Goal: Contribute content: Add original content to the website for others to see

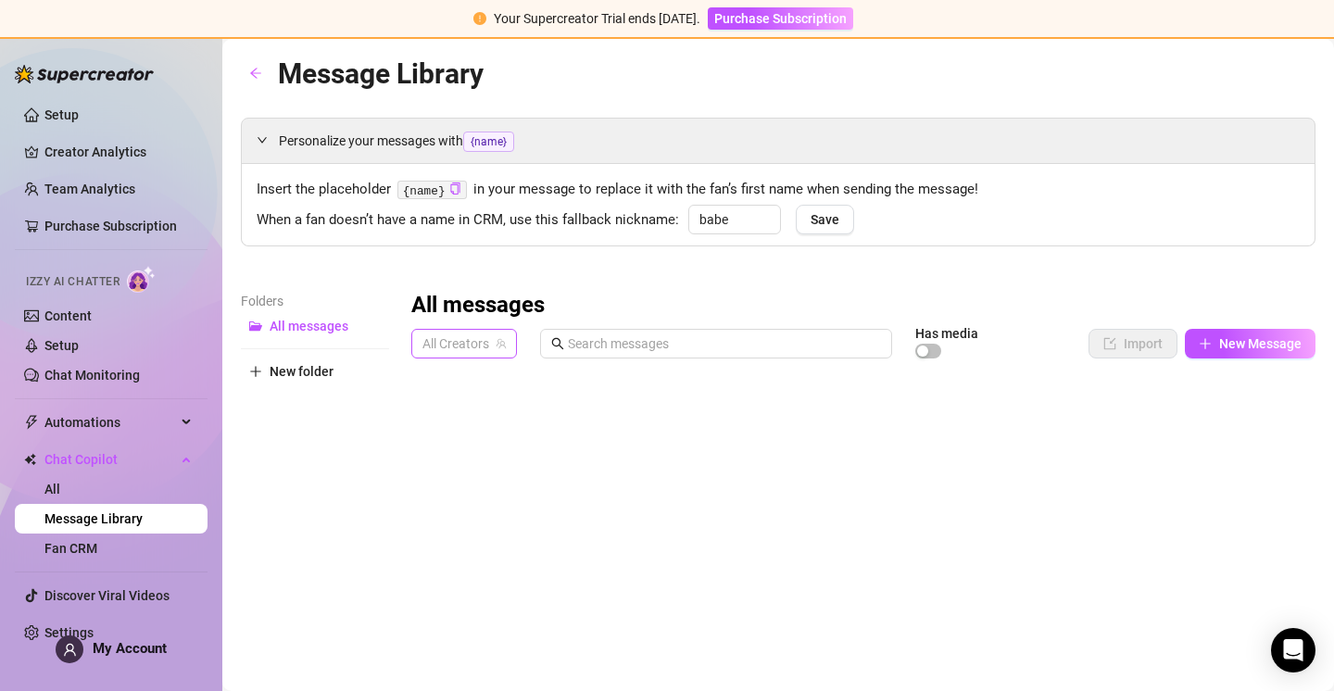
click at [490, 338] on span "All Creators" at bounding box center [463, 344] width 83 height 28
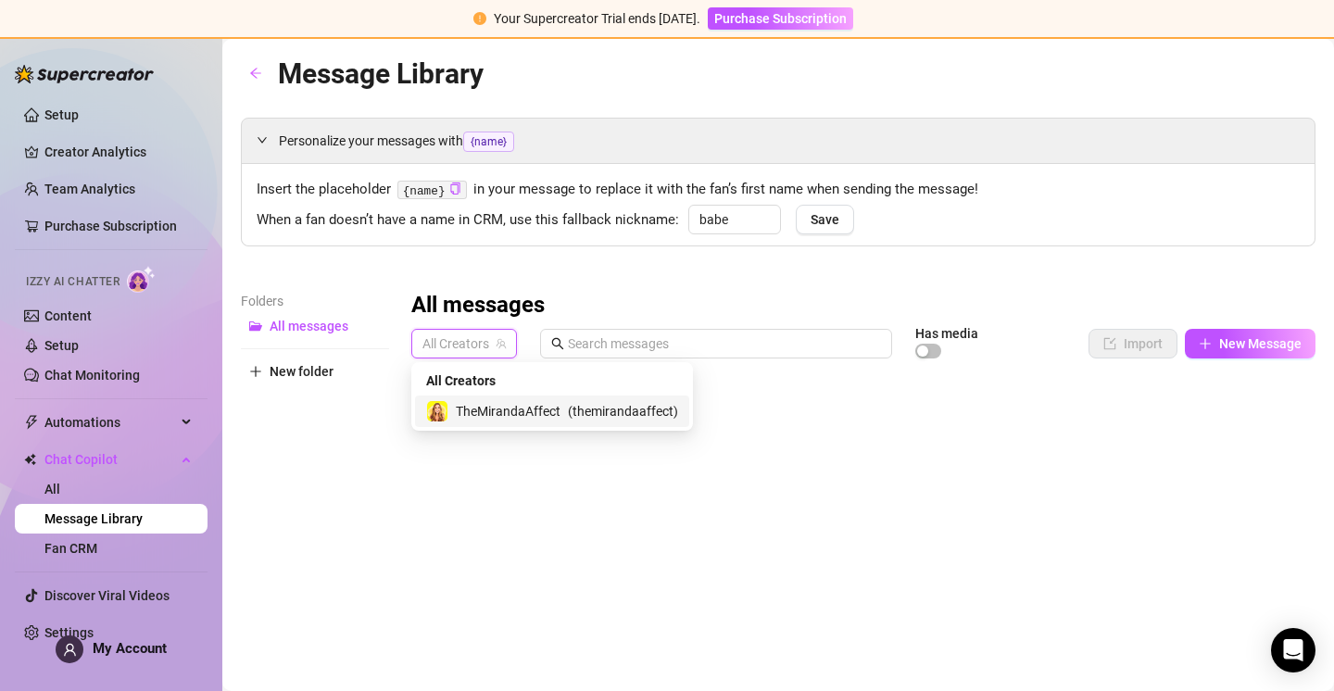
click at [531, 412] on span "TheMirandaAffect" at bounding box center [508, 411] width 105 height 20
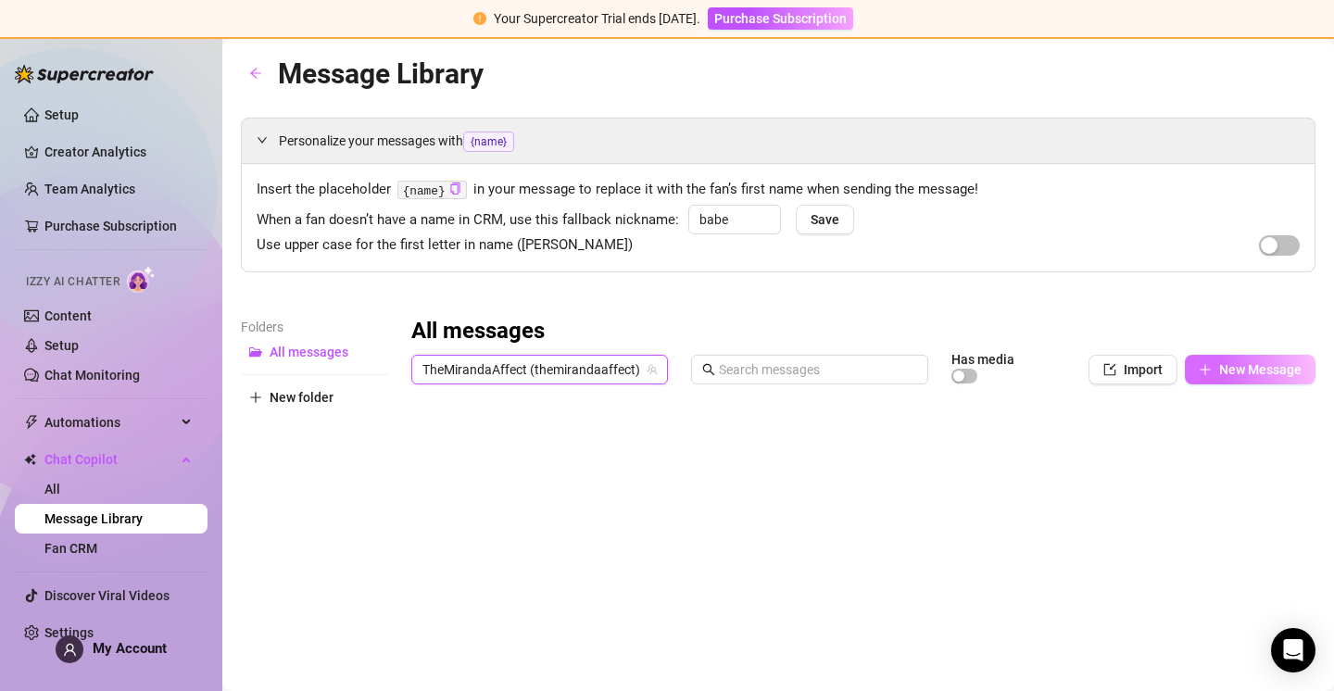
click at [1219, 374] on span "New Message" at bounding box center [1260, 369] width 82 height 15
type textarea "Type your message here..."
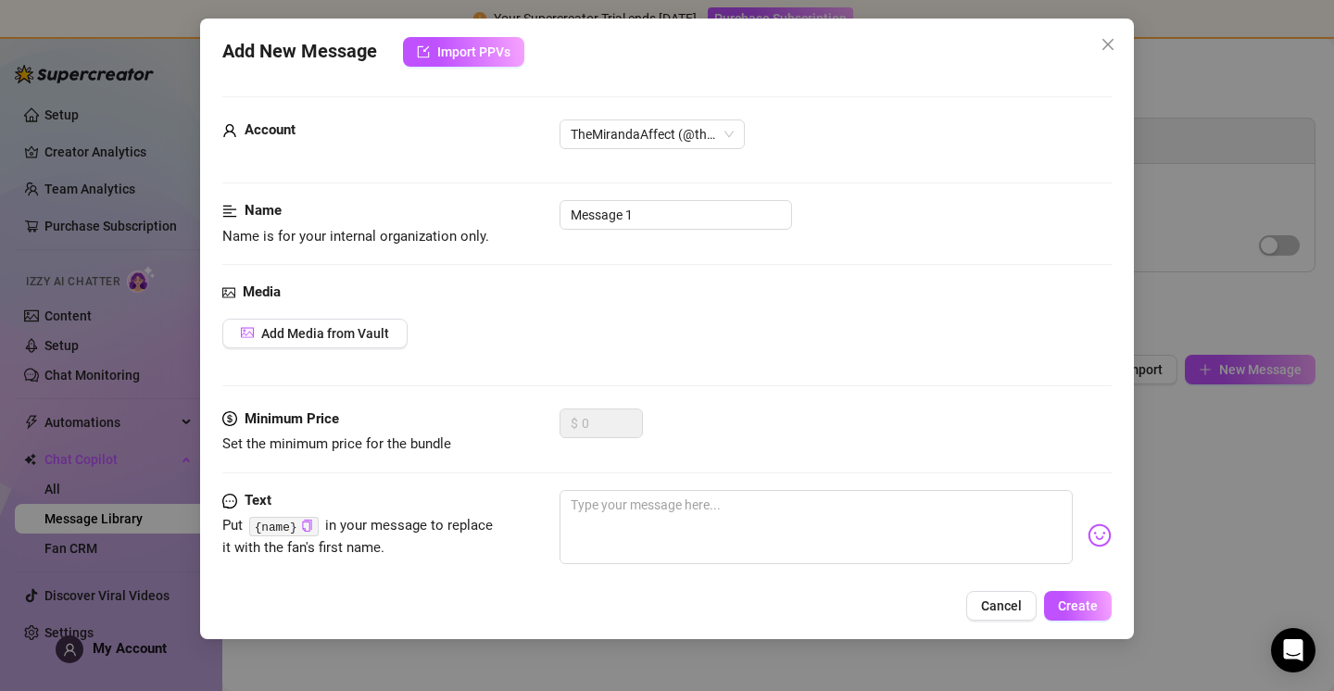
click at [998, 599] on span "Cancel" at bounding box center [1001, 605] width 41 height 15
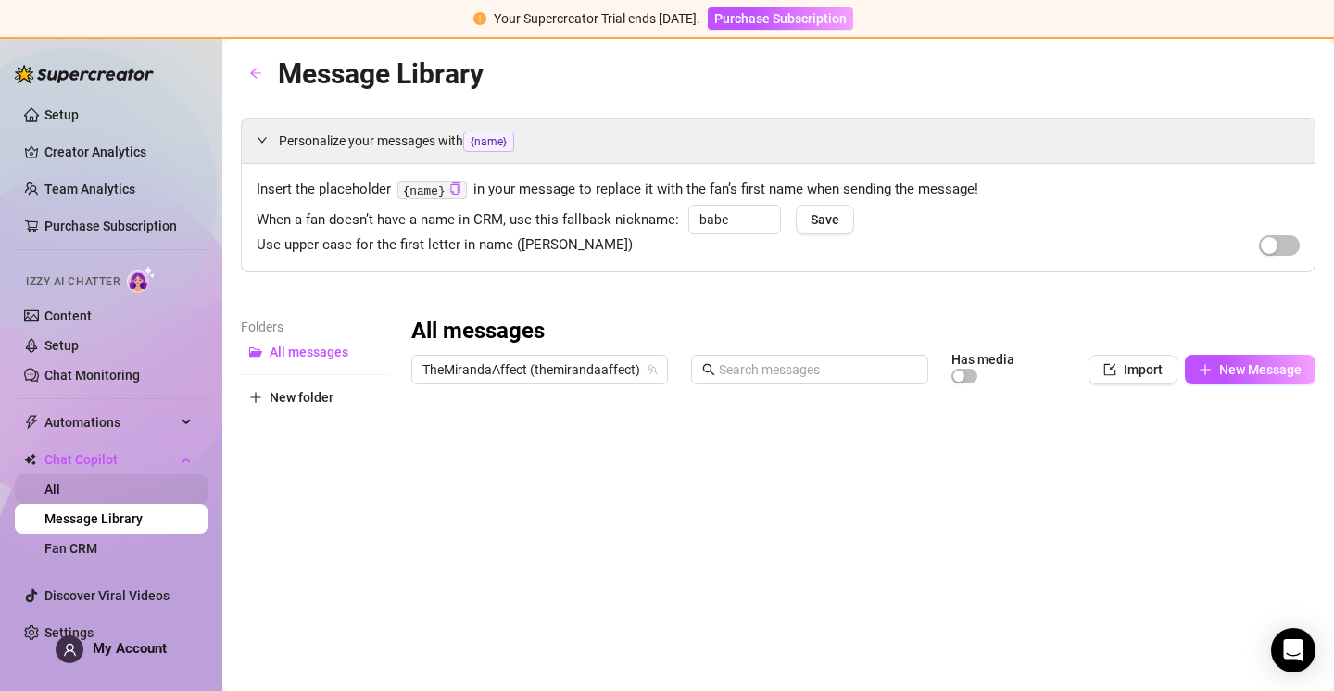
click at [60, 489] on link "All" at bounding box center [52, 489] width 16 height 15
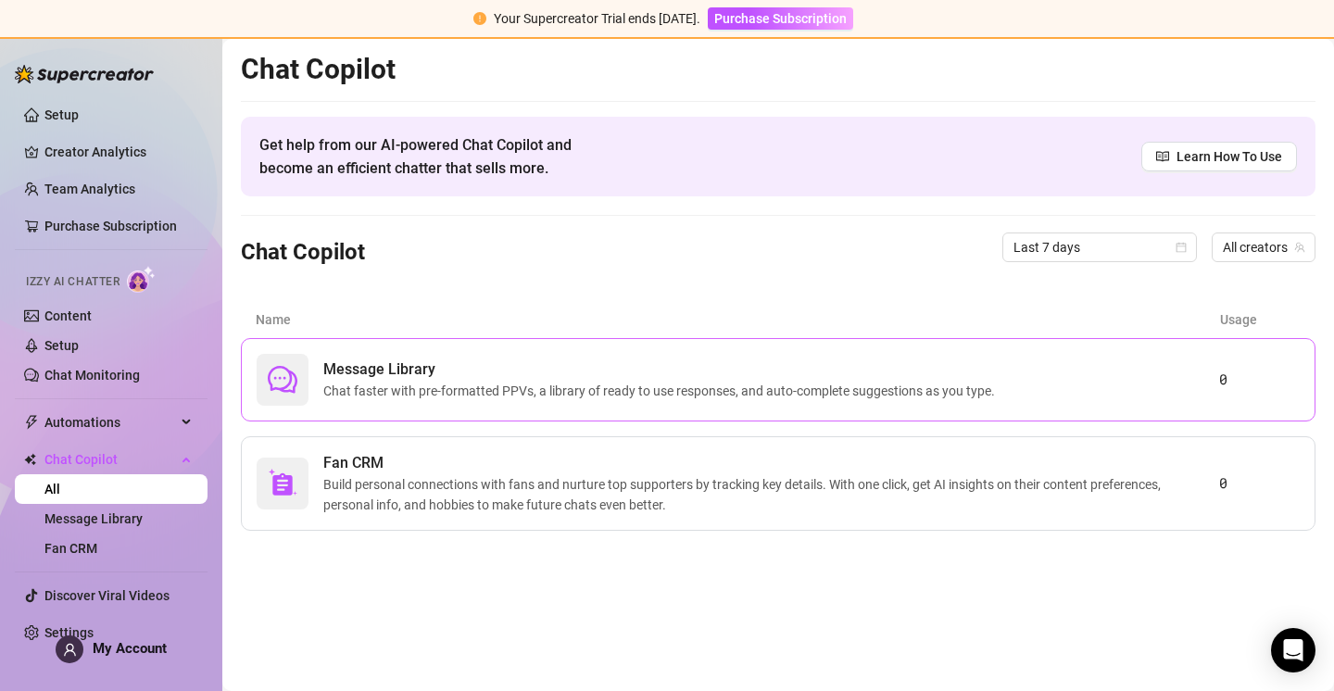
click at [593, 371] on span "Message Library" at bounding box center [662, 369] width 679 height 22
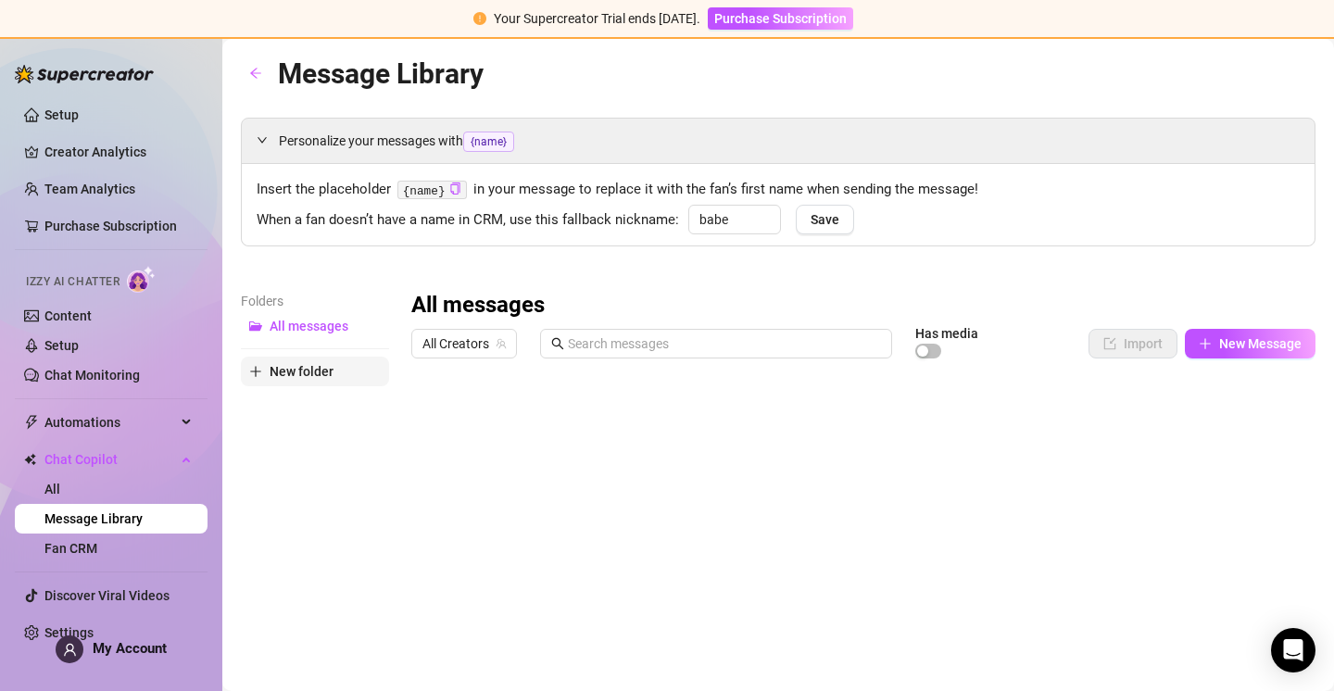
click at [295, 369] on span "New folder" at bounding box center [302, 371] width 64 height 15
click at [334, 333] on span "All messages" at bounding box center [309, 326] width 79 height 15
click at [479, 344] on span "All Creators" at bounding box center [463, 344] width 83 height 28
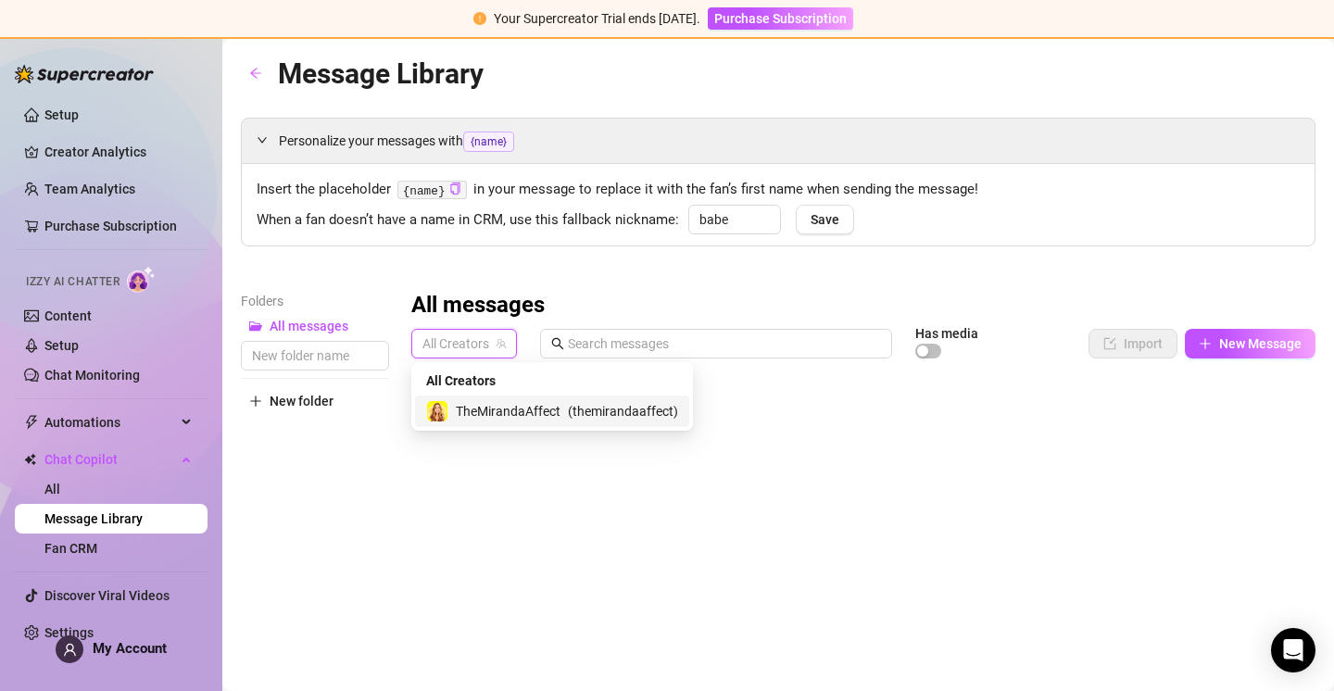
click at [510, 400] on div "TheMirandaAffect ( themirandaaffect )" at bounding box center [552, 410] width 274 height 31
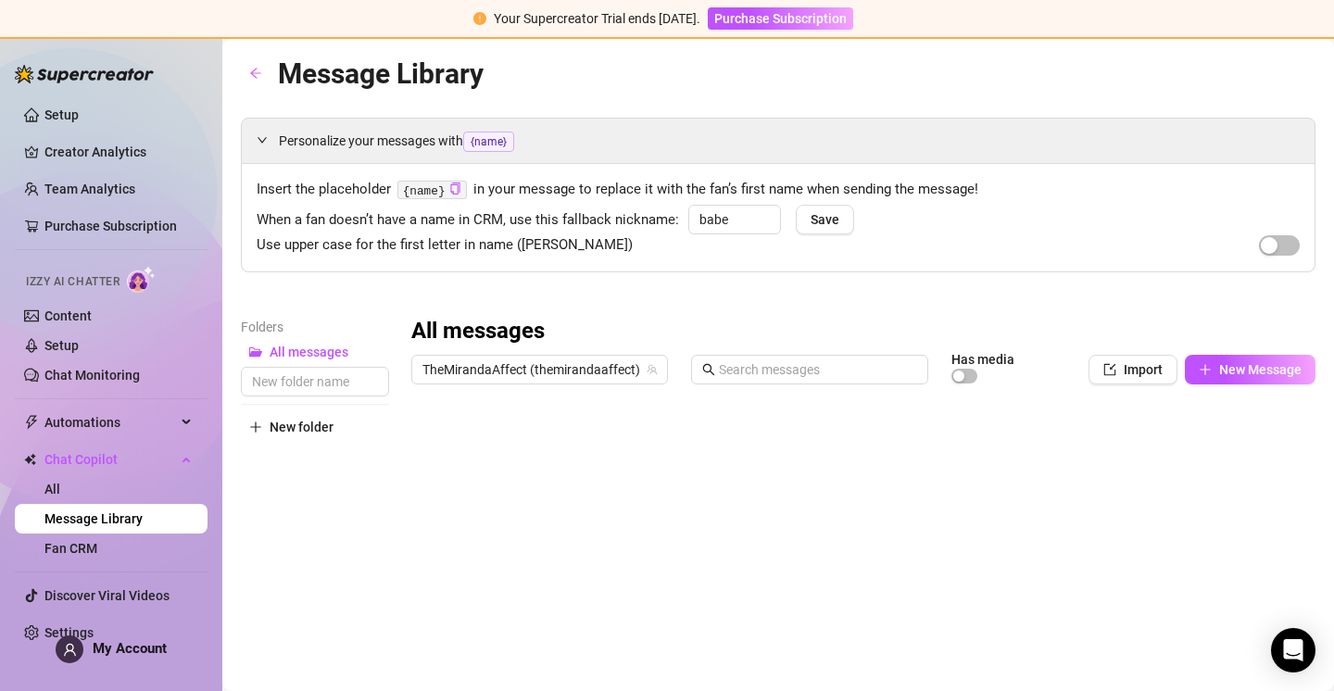
click at [1223, 384] on div "TheMirandaAffect (themirandaaffect) Has media Import New Message" at bounding box center [863, 373] width 904 height 39
click at [1219, 372] on span "New Message" at bounding box center [1260, 369] width 82 height 15
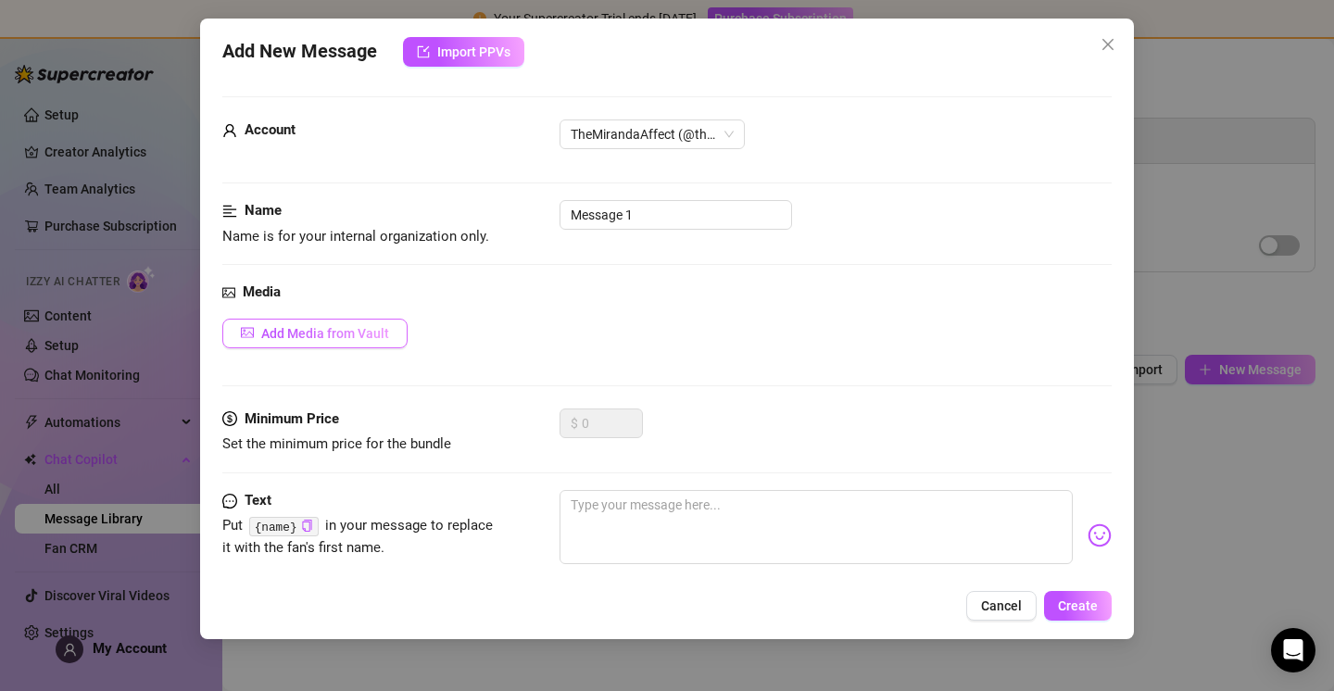
click at [374, 330] on span "Add Media from Vault" at bounding box center [325, 333] width 128 height 15
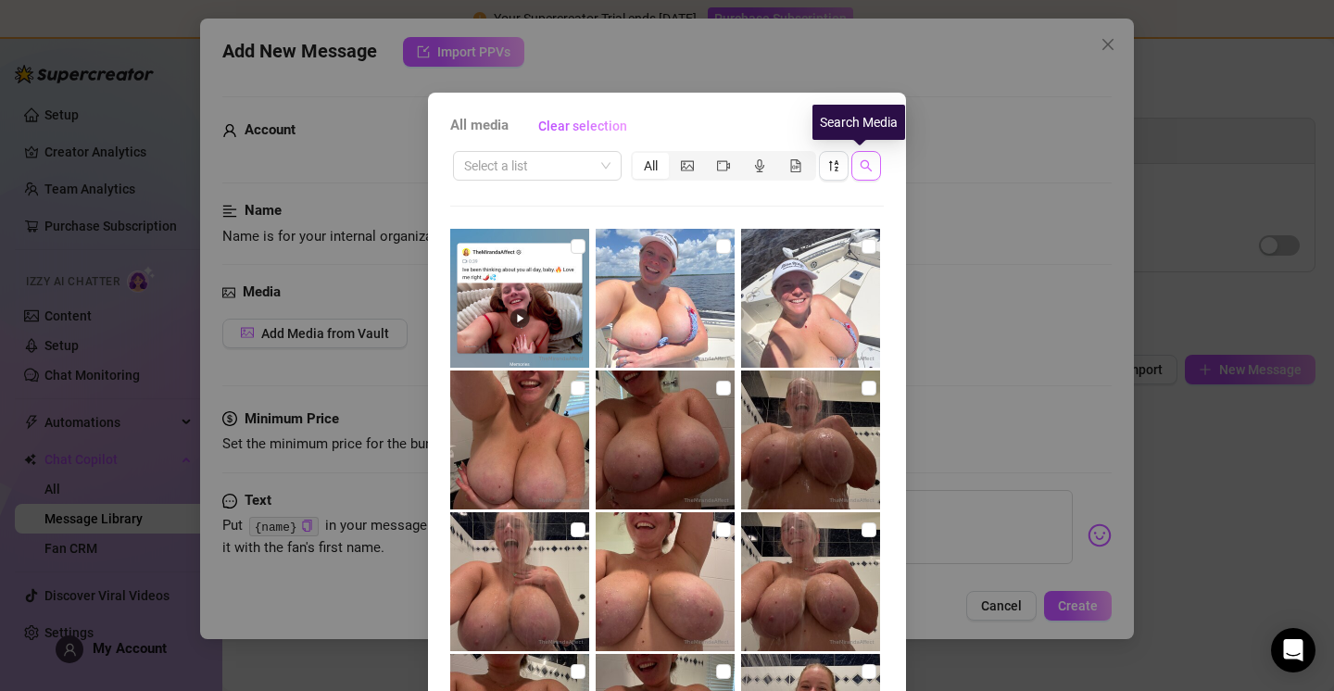
click at [854, 157] on button "button" at bounding box center [866, 166] width 30 height 30
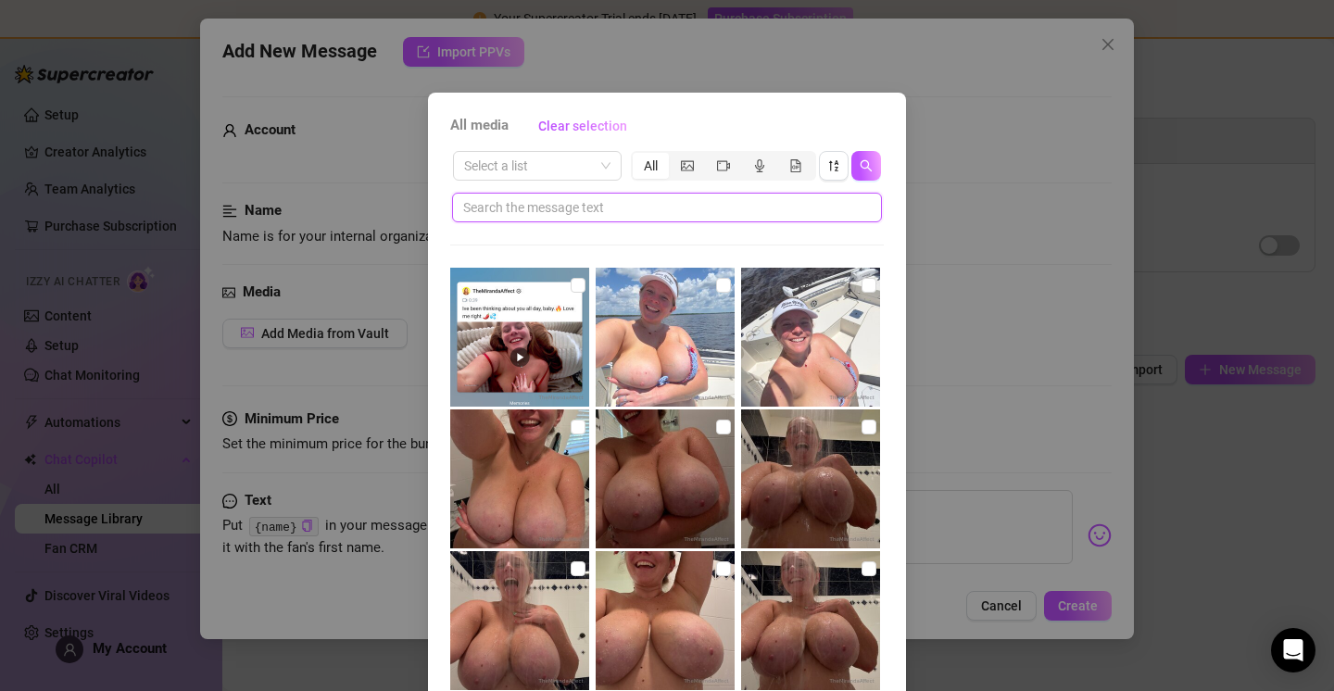
click at [635, 205] on input "text" at bounding box center [659, 207] width 393 height 20
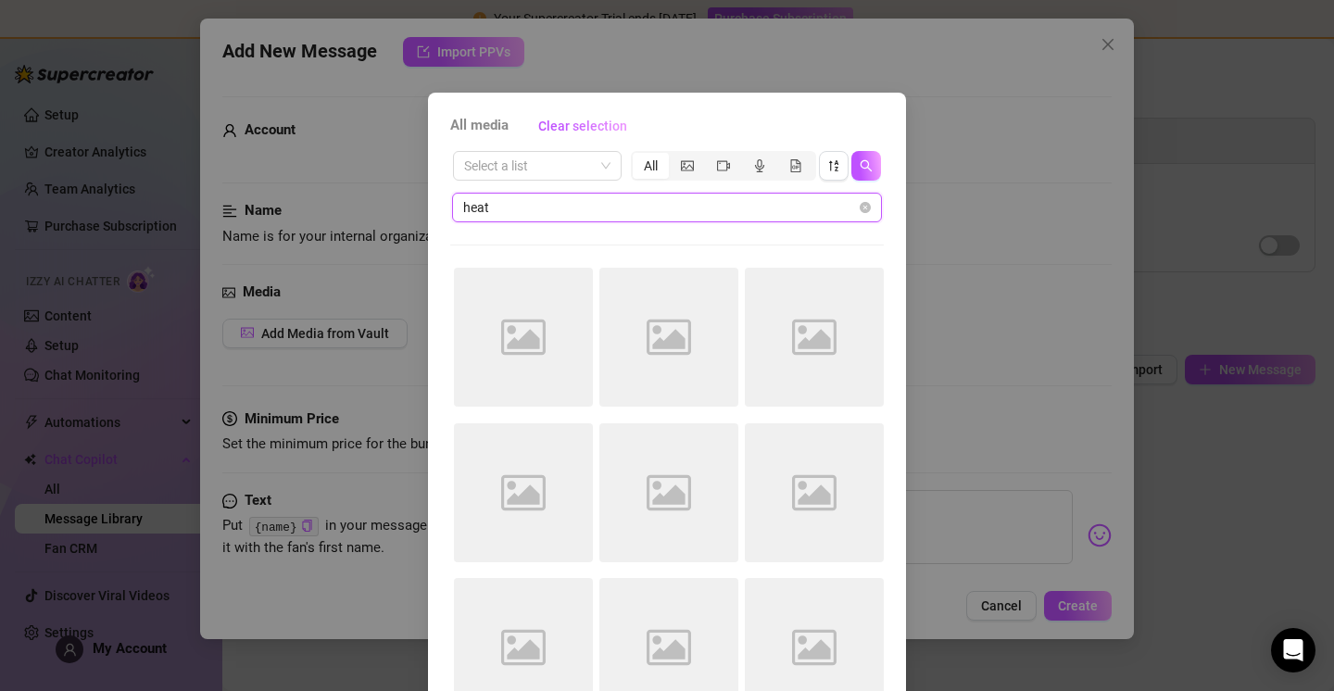
type input "heat"
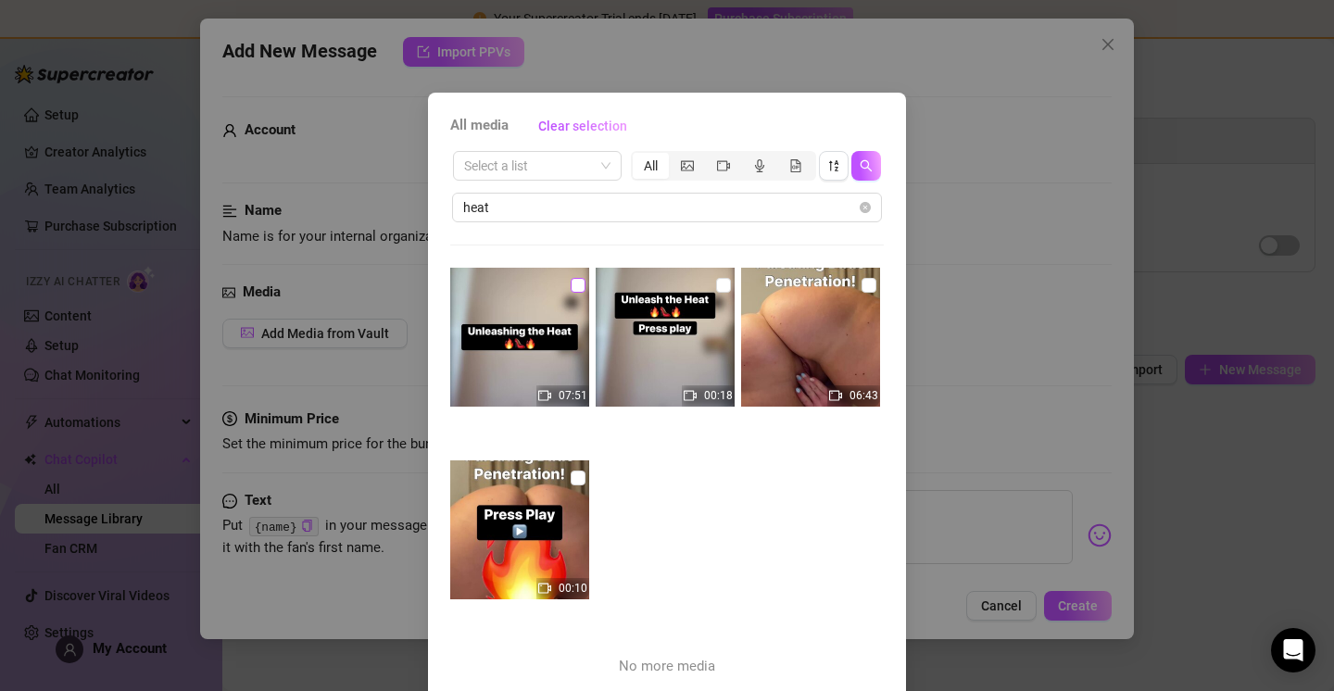
click at [571, 285] on input "checkbox" at bounding box center [578, 285] width 15 height 15
checkbox input "true"
click at [716, 282] on input "checkbox" at bounding box center [723, 285] width 15 height 15
checkbox input "true"
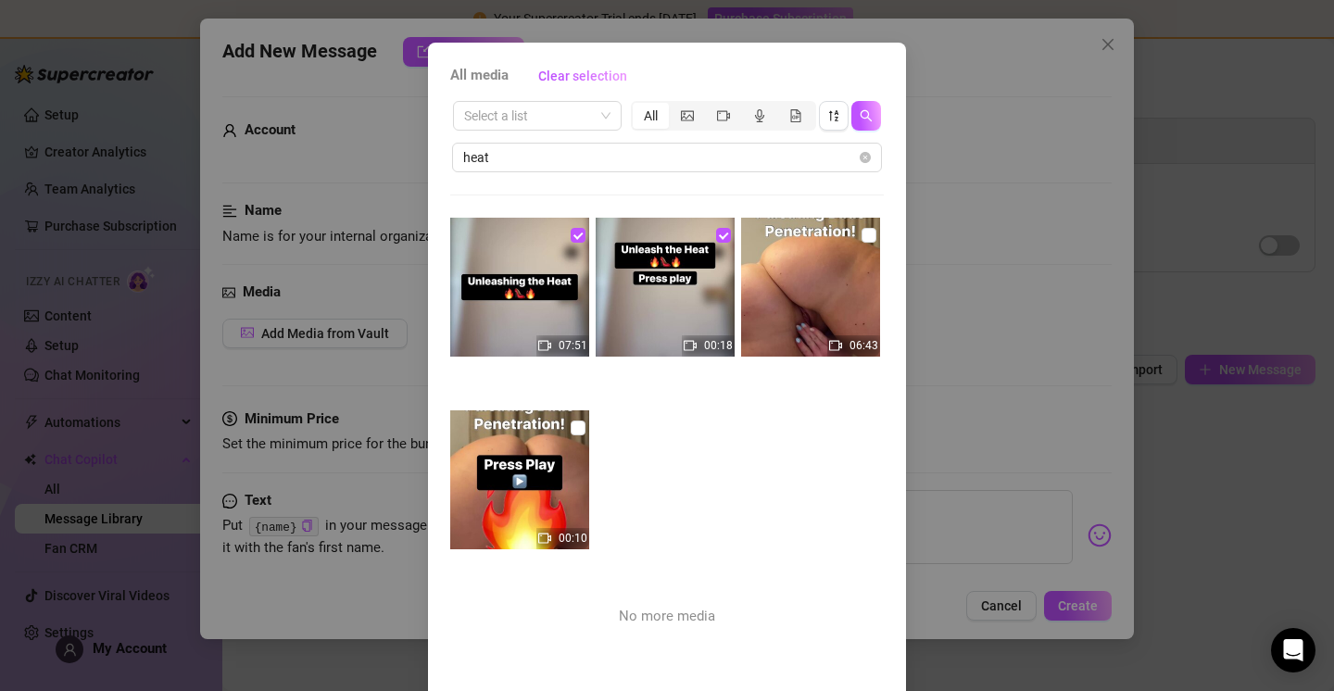
scroll to position [121, 0]
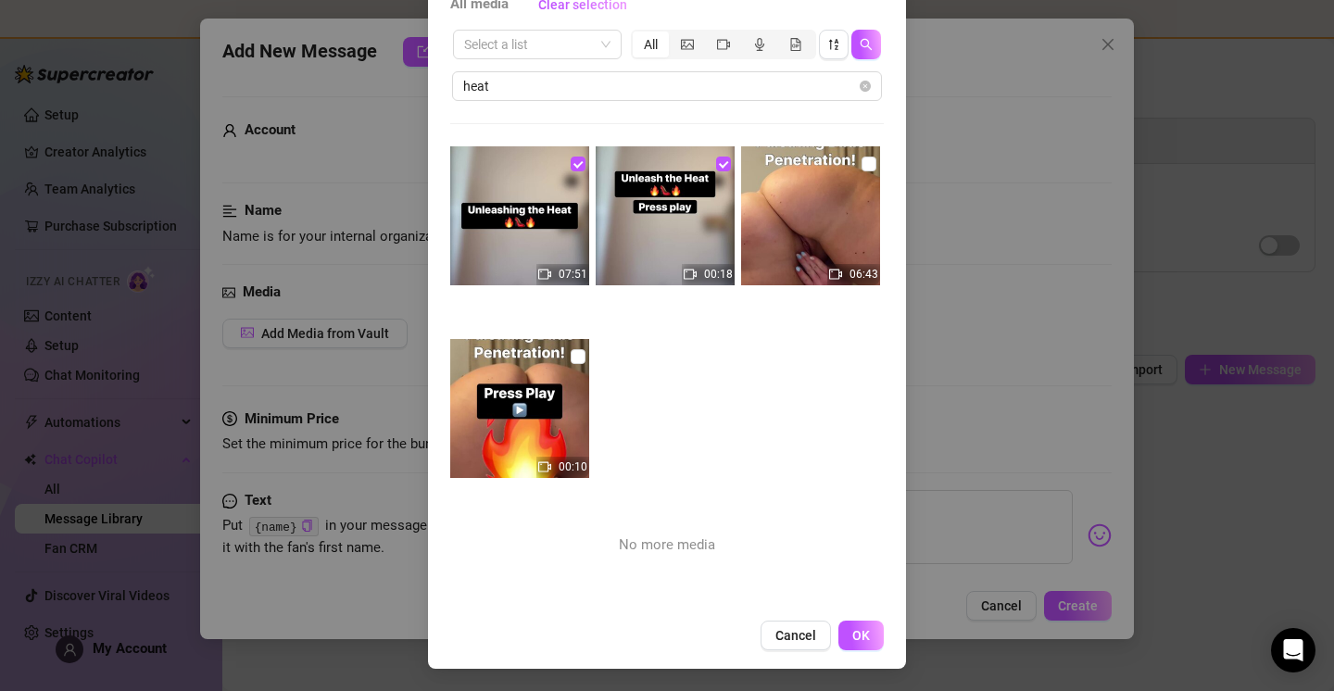
click at [852, 630] on span "OK" at bounding box center [861, 635] width 18 height 15
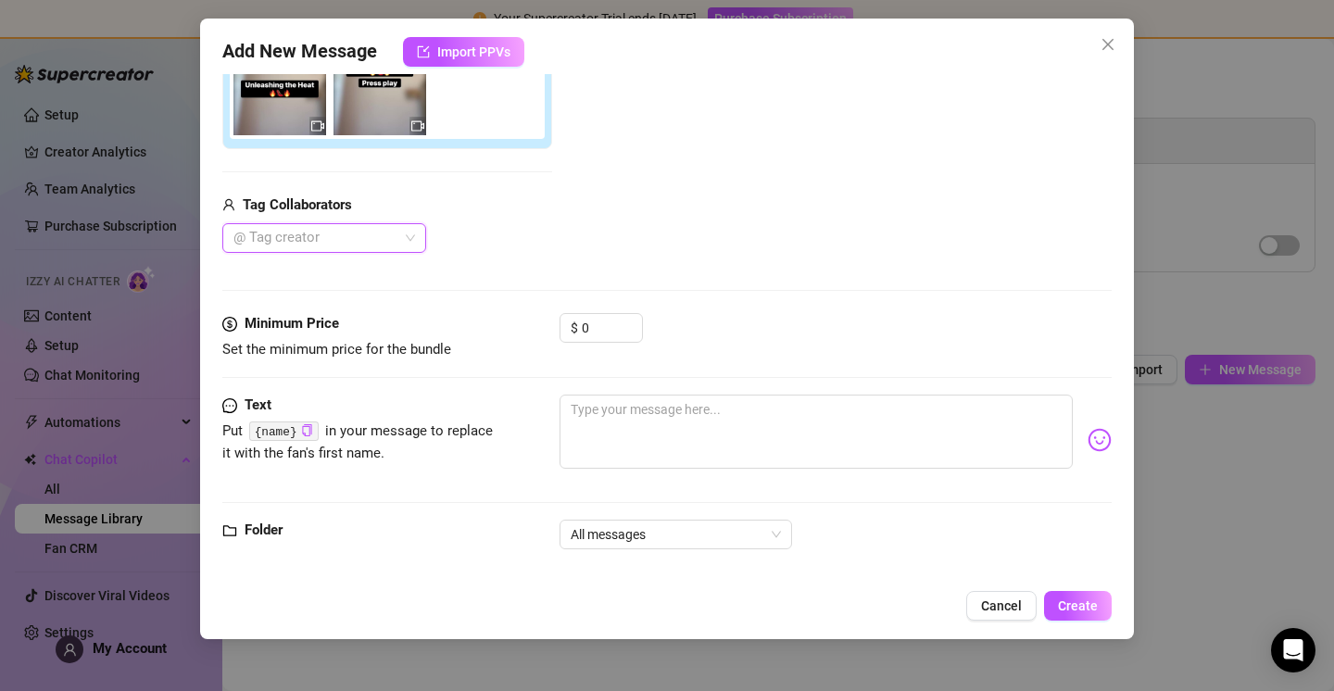
scroll to position [377, 0]
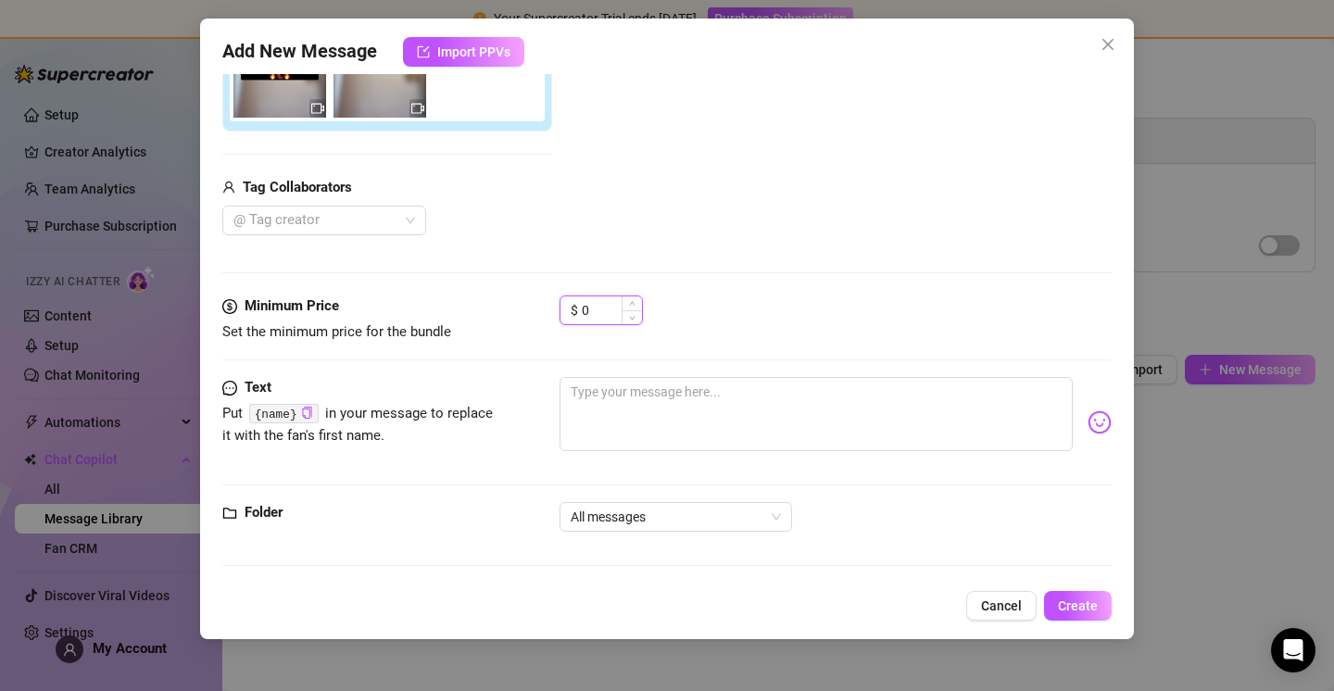
click at [605, 297] on input "0" at bounding box center [612, 310] width 60 height 28
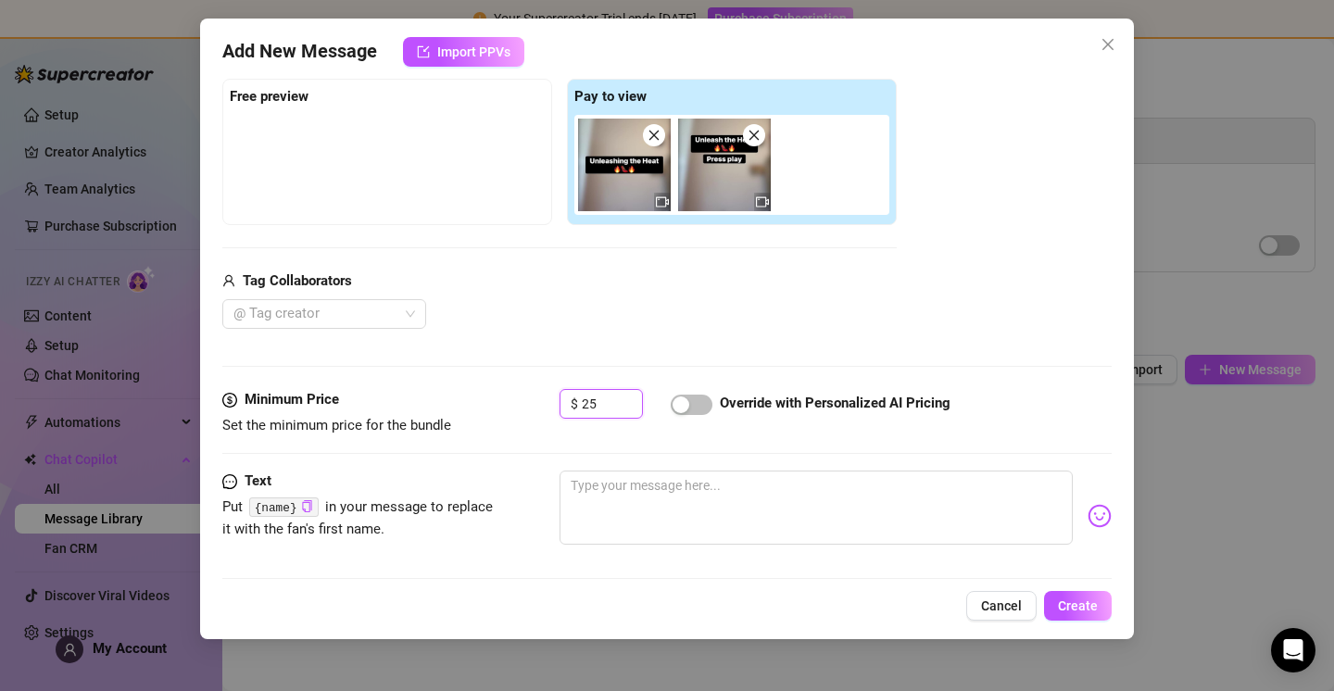
scroll to position [276, 0]
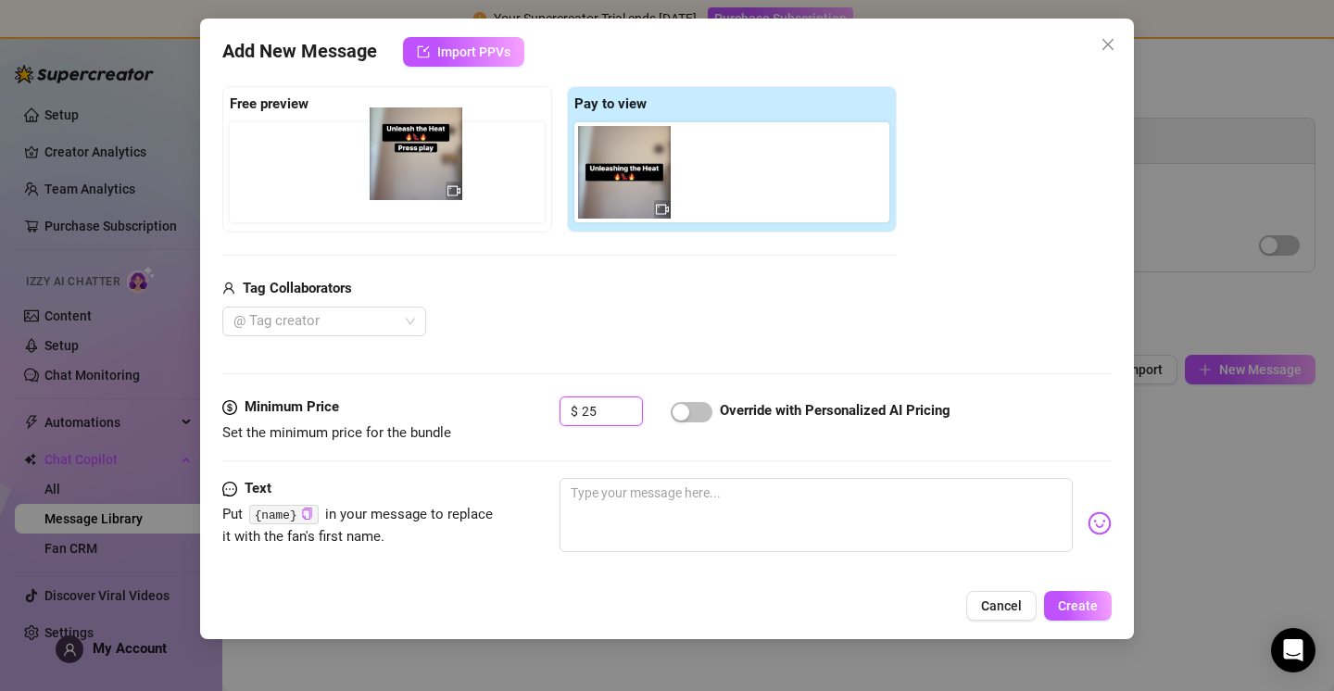
drag, startPoint x: 726, startPoint y: 188, endPoint x: 408, endPoint y: 171, distance: 318.1
click at [408, 170] on div "Free preview Pay to view" at bounding box center [559, 159] width 674 height 146
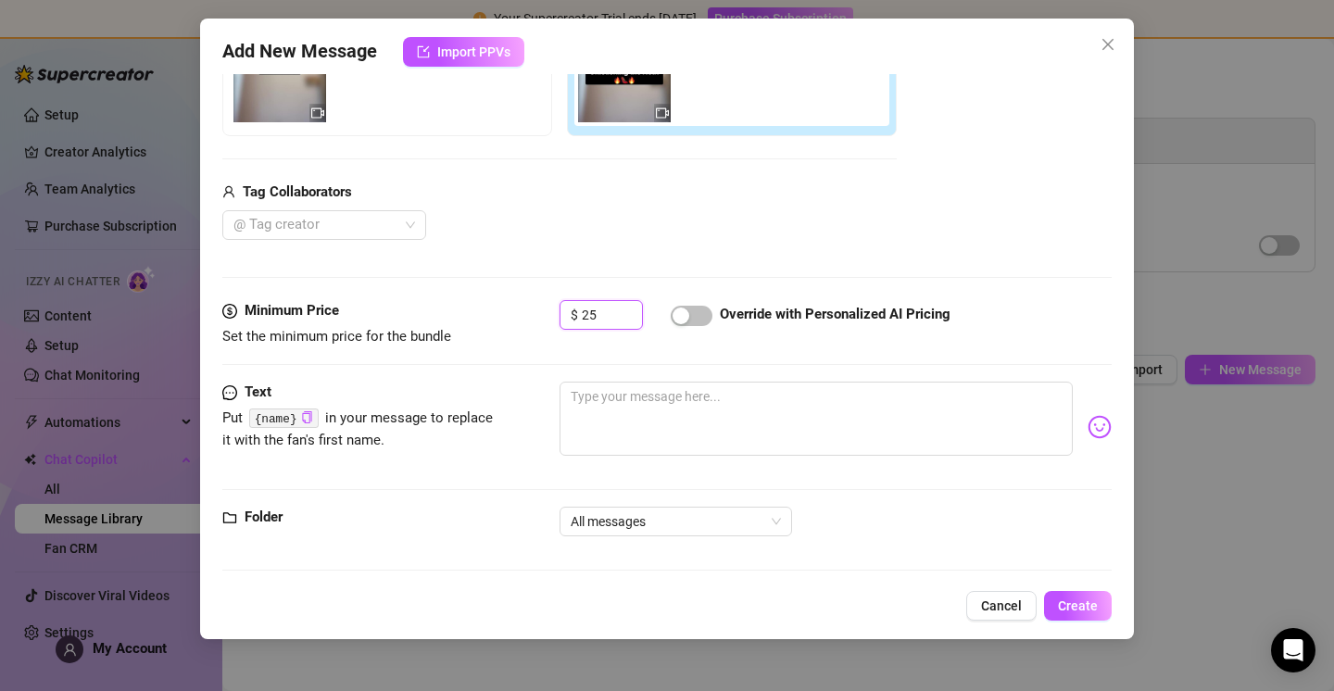
scroll to position [380, 0]
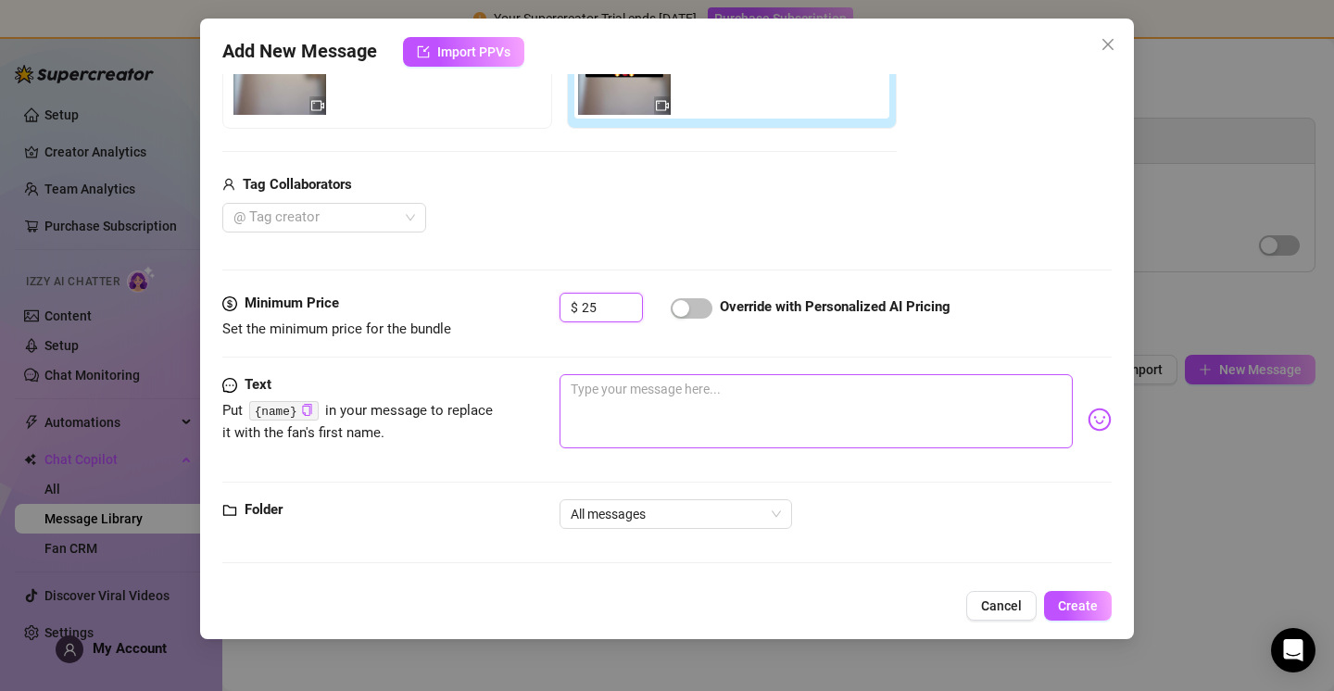
type input "25"
click at [641, 383] on textarea at bounding box center [815, 411] width 513 height 74
paste textarea "(NEW) Unleash the Heat 🥵🔥  Ignite your deepest desires with this scorching, sed…"
type textarea "(NEW) Unleash the Heat 🥵🔥  Ignite your deepest desires with this scorching, sed…"
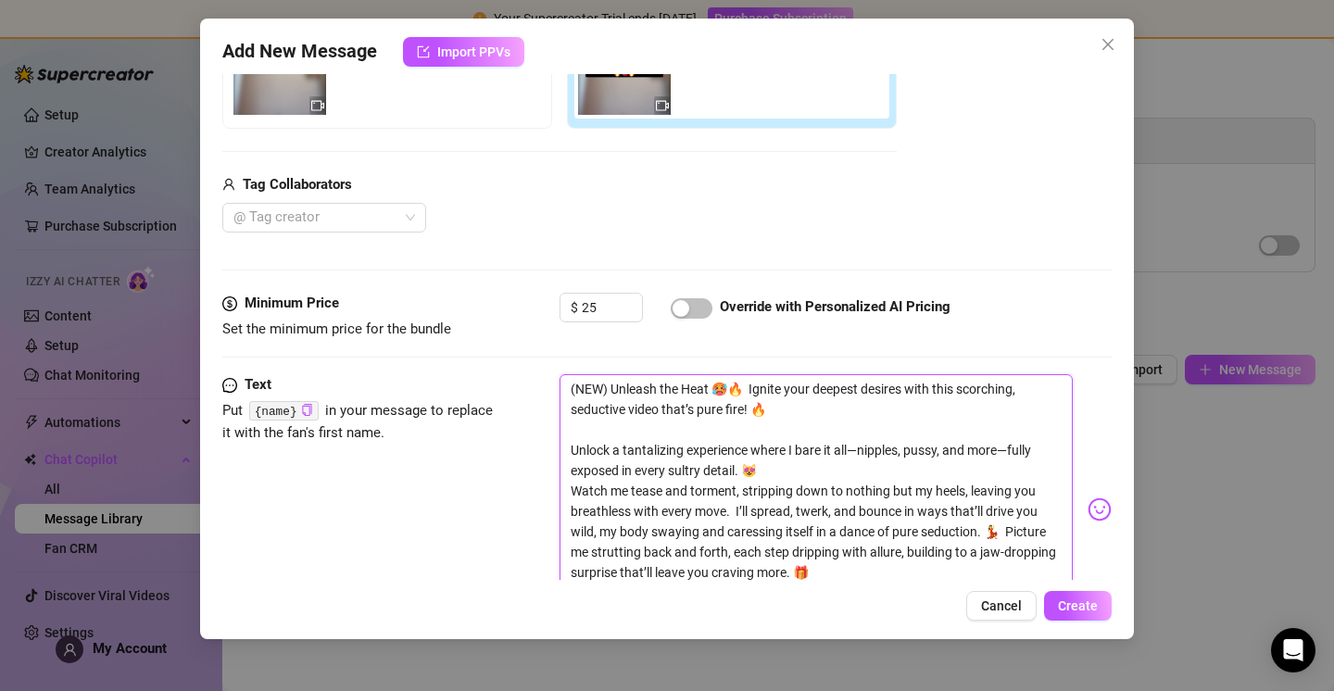
scroll to position [0, 0]
drag, startPoint x: 608, startPoint y: 388, endPoint x: 510, endPoint y: 389, distance: 98.2
click at [510, 390] on div "Text Put {name} in your message to replace it with the fan's first name. (NEW) …" at bounding box center [666, 509] width 889 height 270
type textarea "Unleash the Heat 🥵🔥  Ignite your deepest desires with this scorching, seductive…"
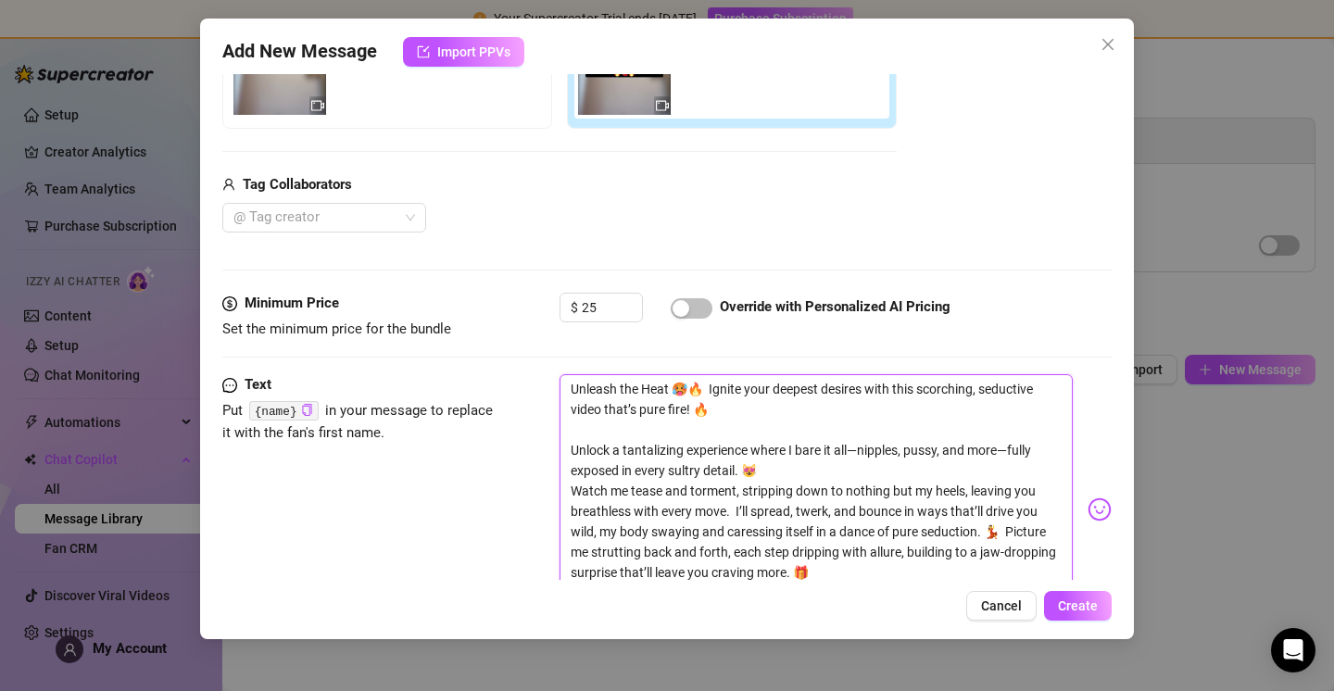
type textarea "Unleash the Heat 🥵🔥  Ignite your deepest desires with this scorching, seductive…"
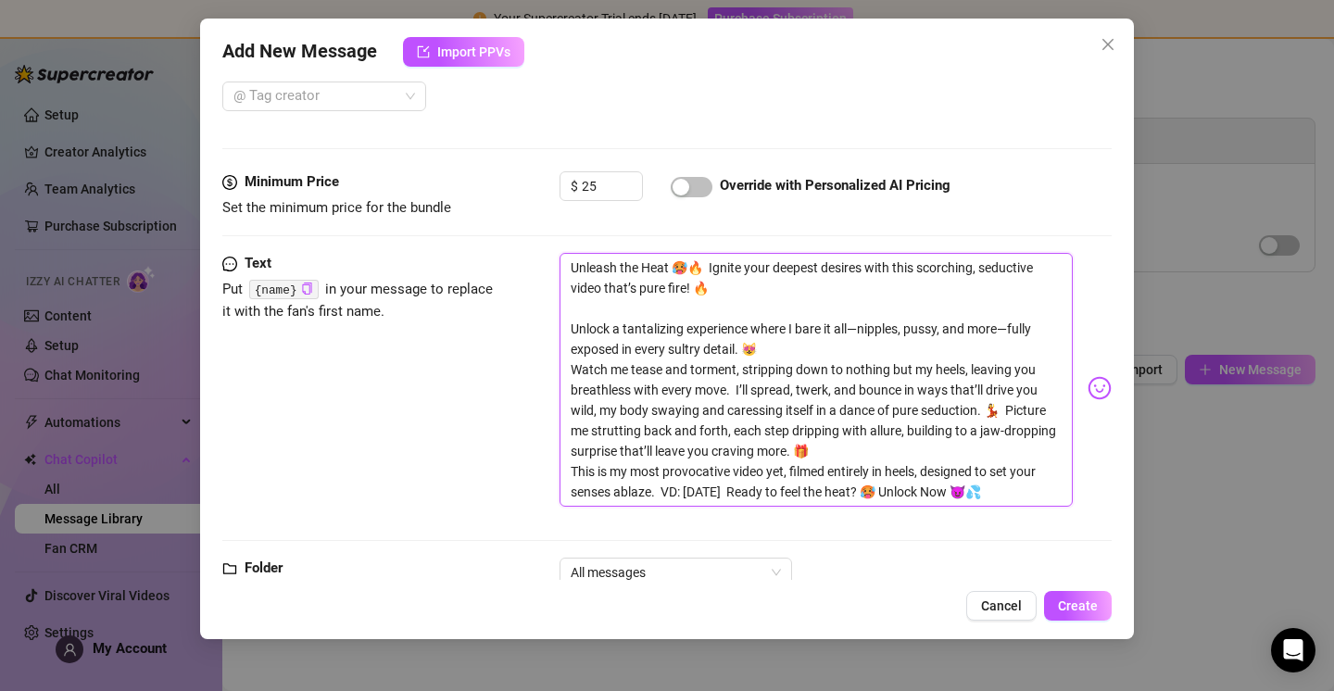
scroll to position [559, 0]
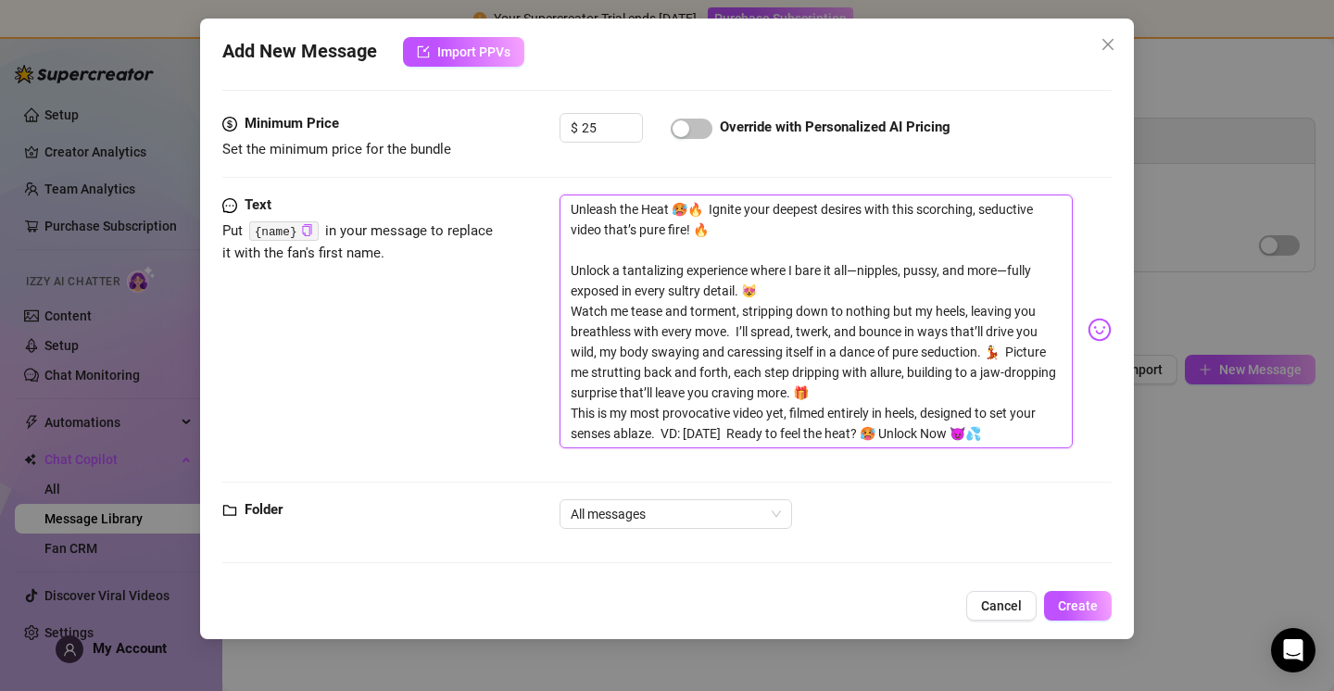
click at [884, 394] on textarea "Unleash the Heat 🥵🔥  Ignite your deepest desires with this scorching, seductive…" at bounding box center [815, 321] width 513 height 254
type textarea "Unleash the Heat 🥵🔥  Ignite your deepest desires with this scorching, seductive…"
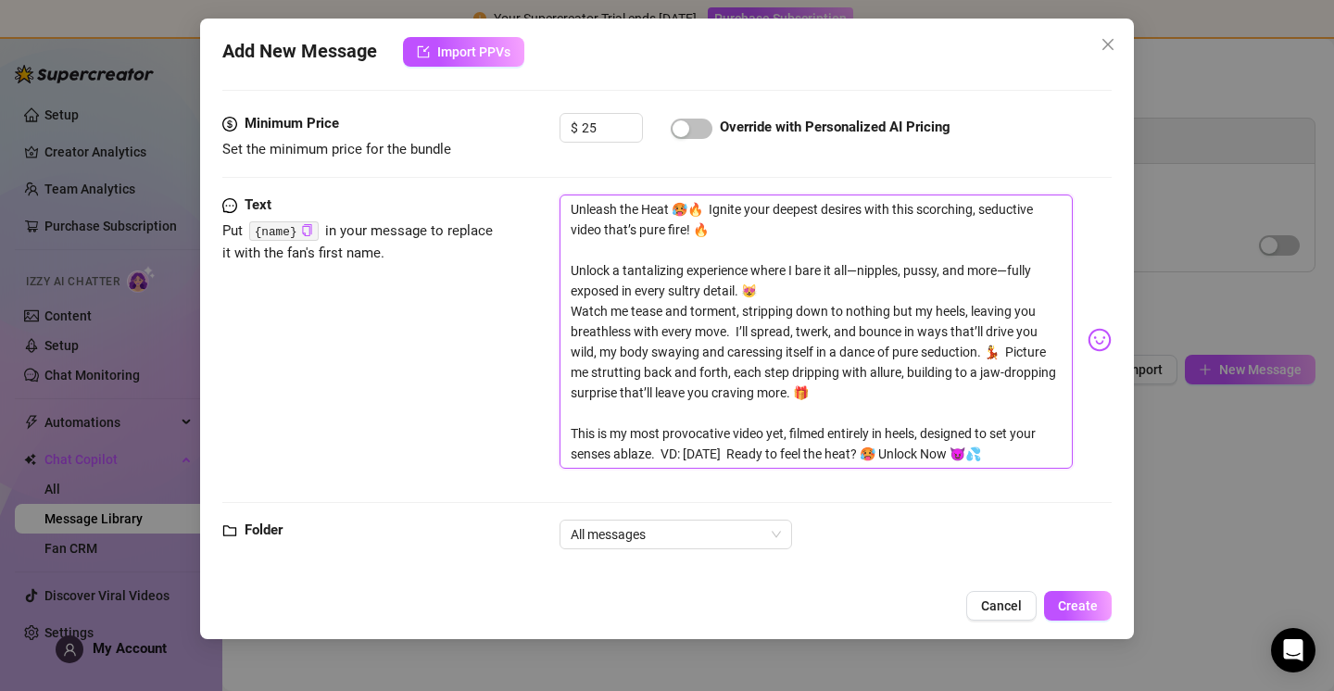
drag, startPoint x: 661, startPoint y: 446, endPoint x: 674, endPoint y: 452, distance: 14.1
click at [662, 447] on textarea "Unleash the Heat 🥵🔥  Ignite your deepest desires with this scorching, seductive…" at bounding box center [815, 331] width 513 height 274
type textarea "Unleash the Heat 🥵🔥  Ignite your deepest desires with this scorching, seductive…"
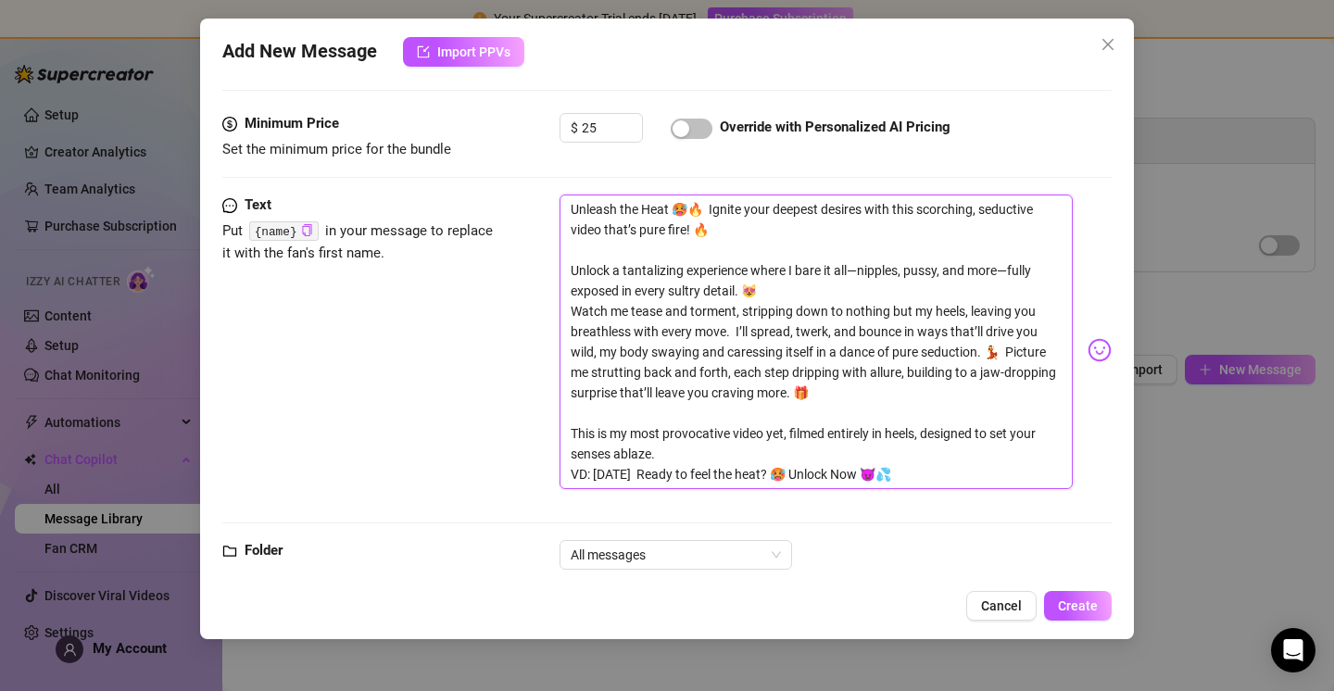
scroll to position [0, 0]
drag, startPoint x: 658, startPoint y: 473, endPoint x: 555, endPoint y: 418, distance: 116.9
click at [563, 458] on textarea "Unleash the Heat 🥵🔥  Ignite your deepest desires with this scorching, seductive…" at bounding box center [815, 341] width 513 height 295
type textarea "Unleash the Heat 🥵🔥  Ignite your deepest desires with this scorching, seductive…"
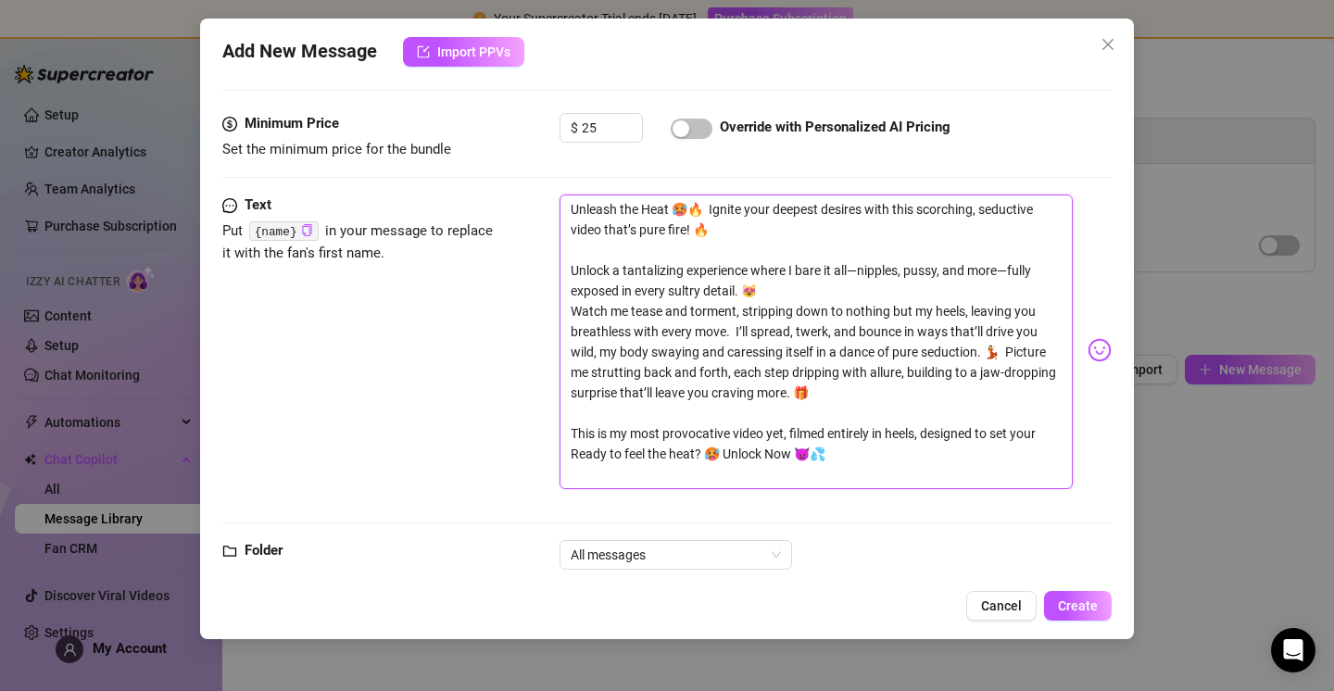
type textarea "Unleash the Heat 🥵🔥  Ignite your deepest desires with this scorching, seductive…"
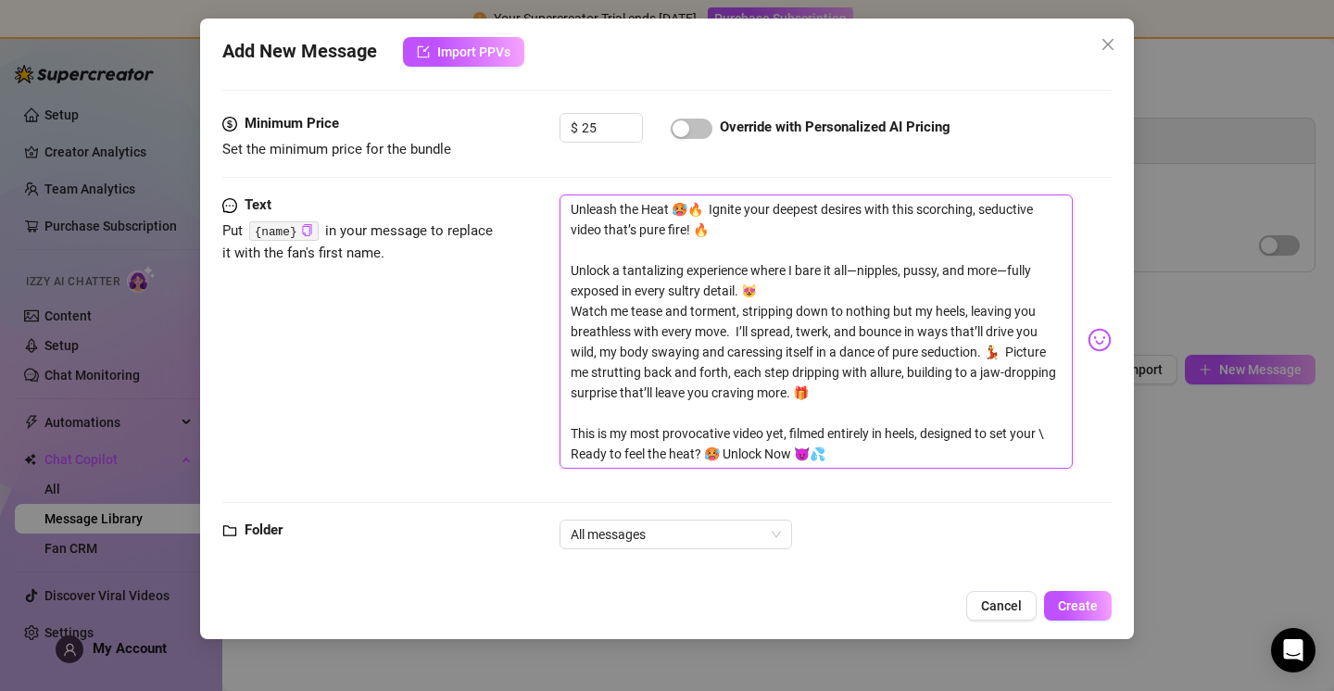
type textarea "Unleash the Heat 🥵🔥  Ignite your deepest desires with this scorching, seductive…"
click at [726, 449] on textarea "Unleash the Heat 🥵🔥  Ignite your deepest desires with this scorching, seductive…" at bounding box center [815, 331] width 513 height 274
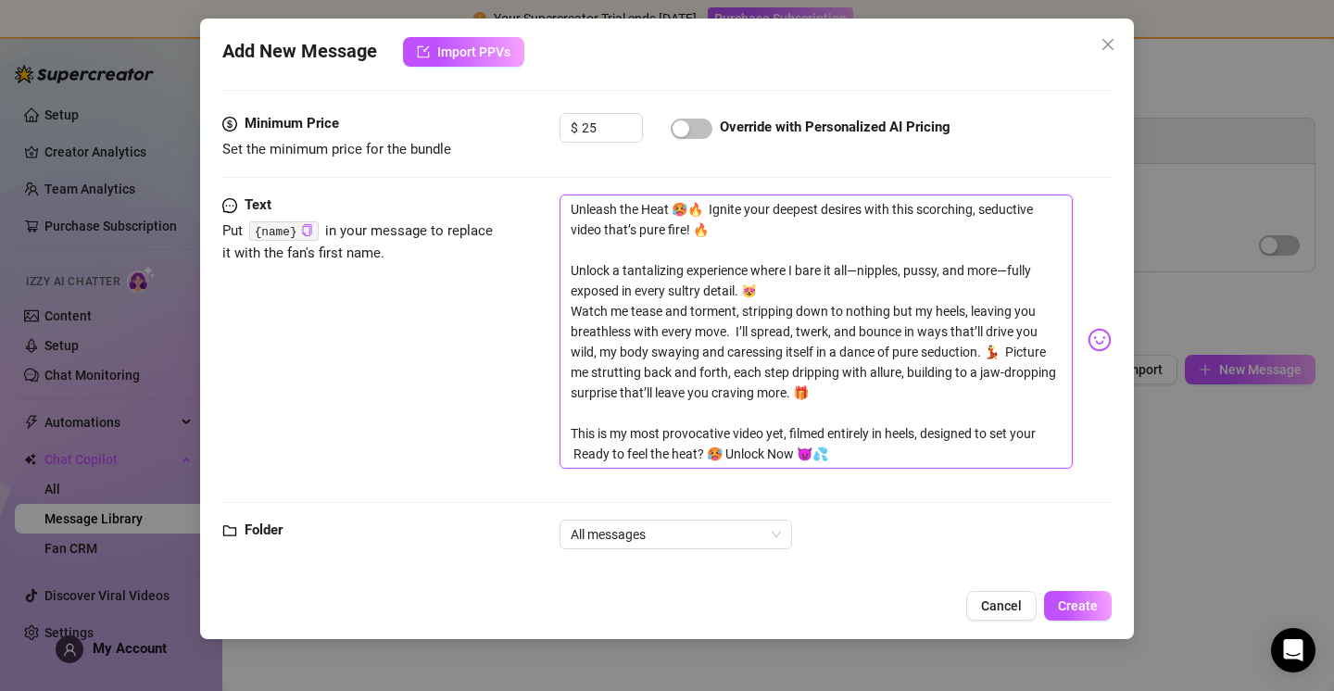
type textarea "Unleash the Heat 🥵🔥  Ignite your deepest desires with this scorching, seductive…"
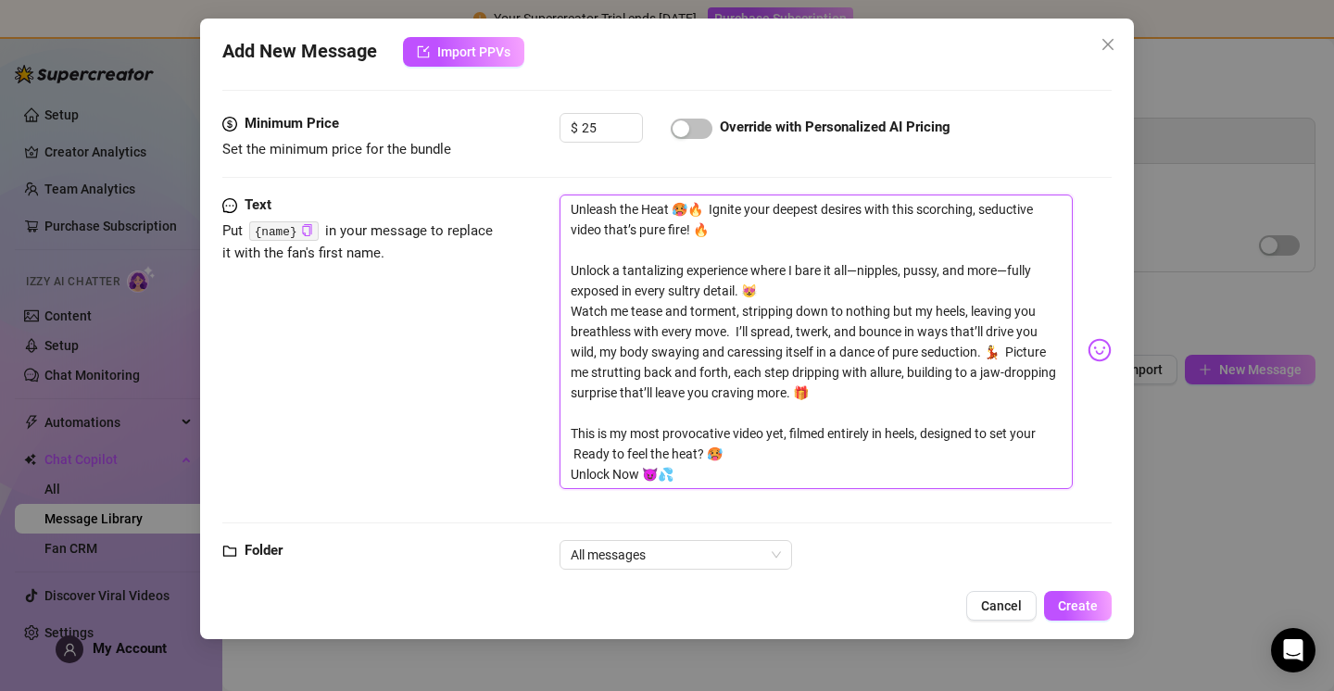
click at [573, 450] on textarea "Unleash the Heat 🥵🔥  Ignite your deepest desires with this scorching, seductive…" at bounding box center [815, 341] width 513 height 295
type textarea "Unleash the Heat 🥵🔥  Ignite your deepest desires with this scorching, seductive…"
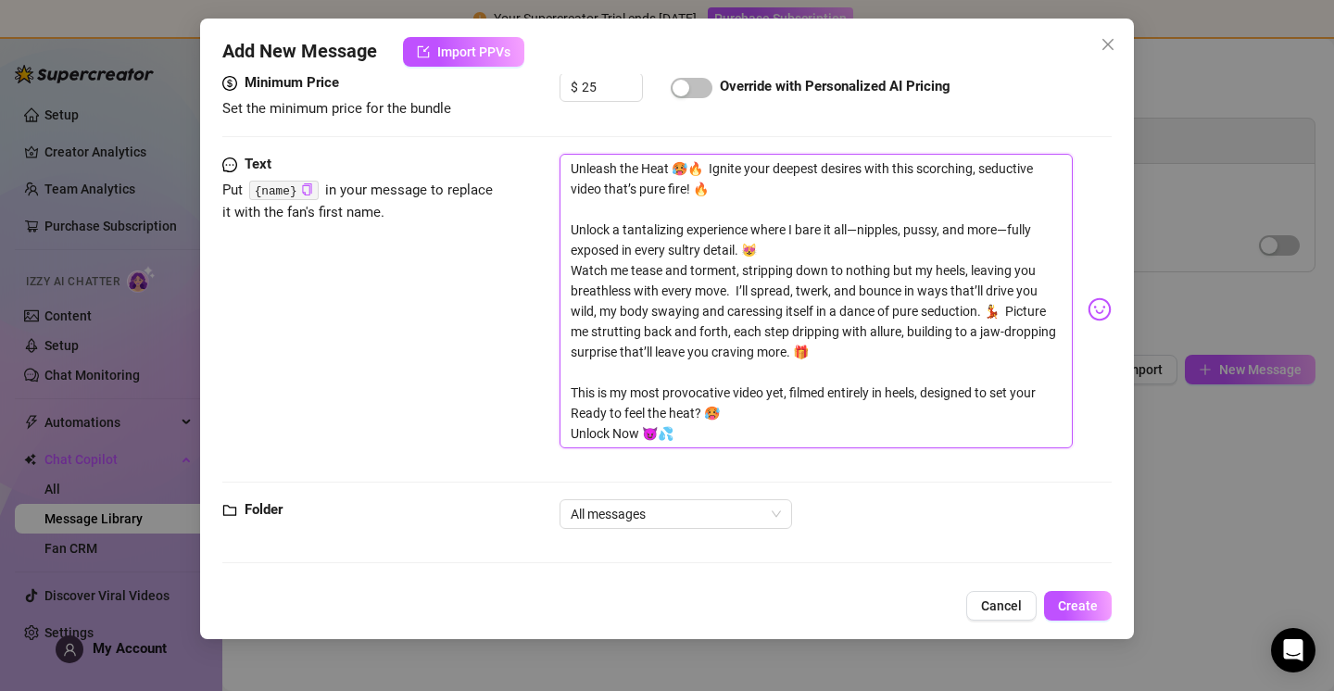
scroll to position [600, 0]
type textarea "Unleash the Heat 🥵🔥  Ignite your deepest desires with this scorching, seductive…"
click at [1072, 603] on span "Create" at bounding box center [1078, 605] width 40 height 15
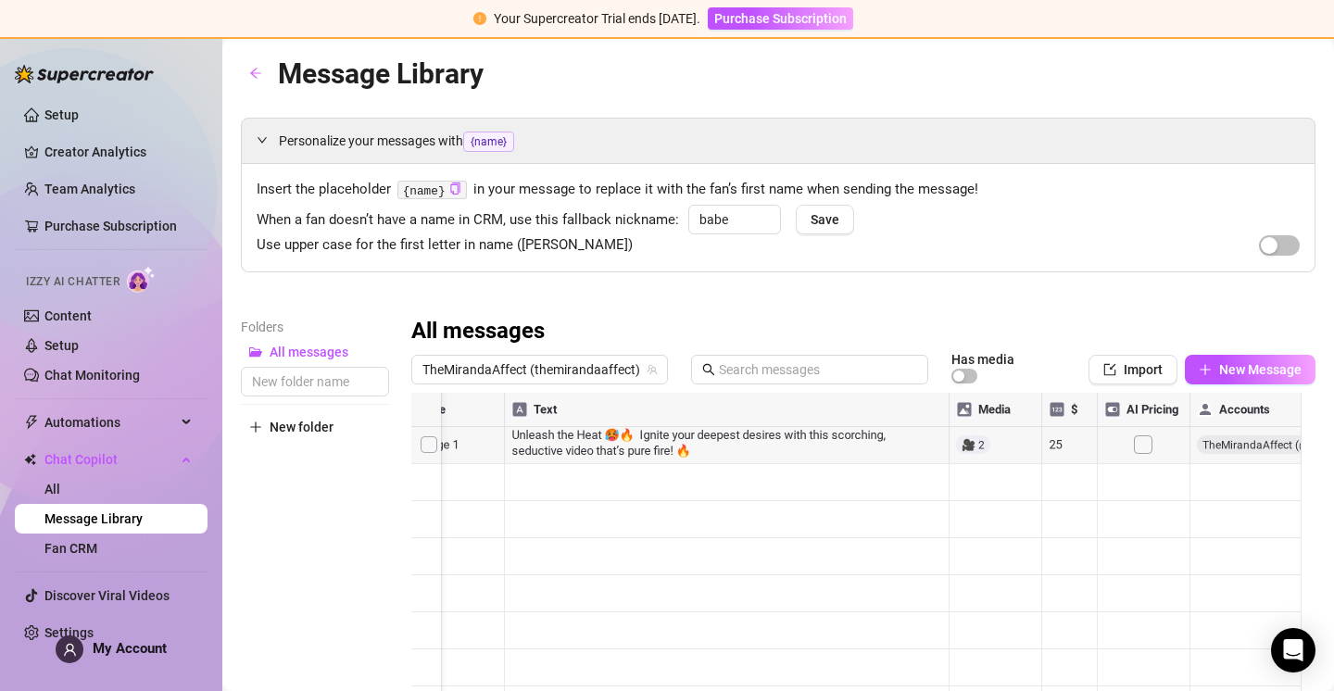
scroll to position [0, 0]
click at [959, 450] on div at bounding box center [856, 599] width 890 height 413
click at [479, 446] on div at bounding box center [856, 599] width 890 height 413
click at [1034, 418] on div at bounding box center [856, 599] width 890 height 413
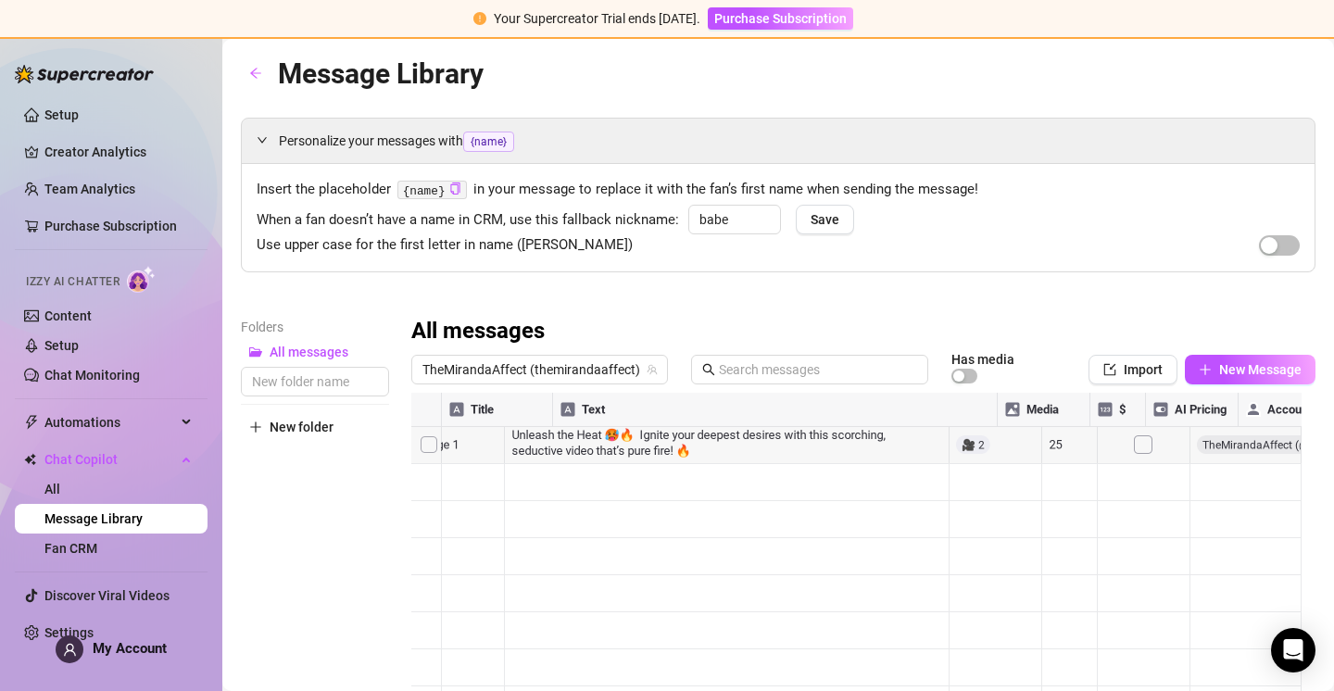
click at [1034, 426] on div at bounding box center [856, 599] width 890 height 413
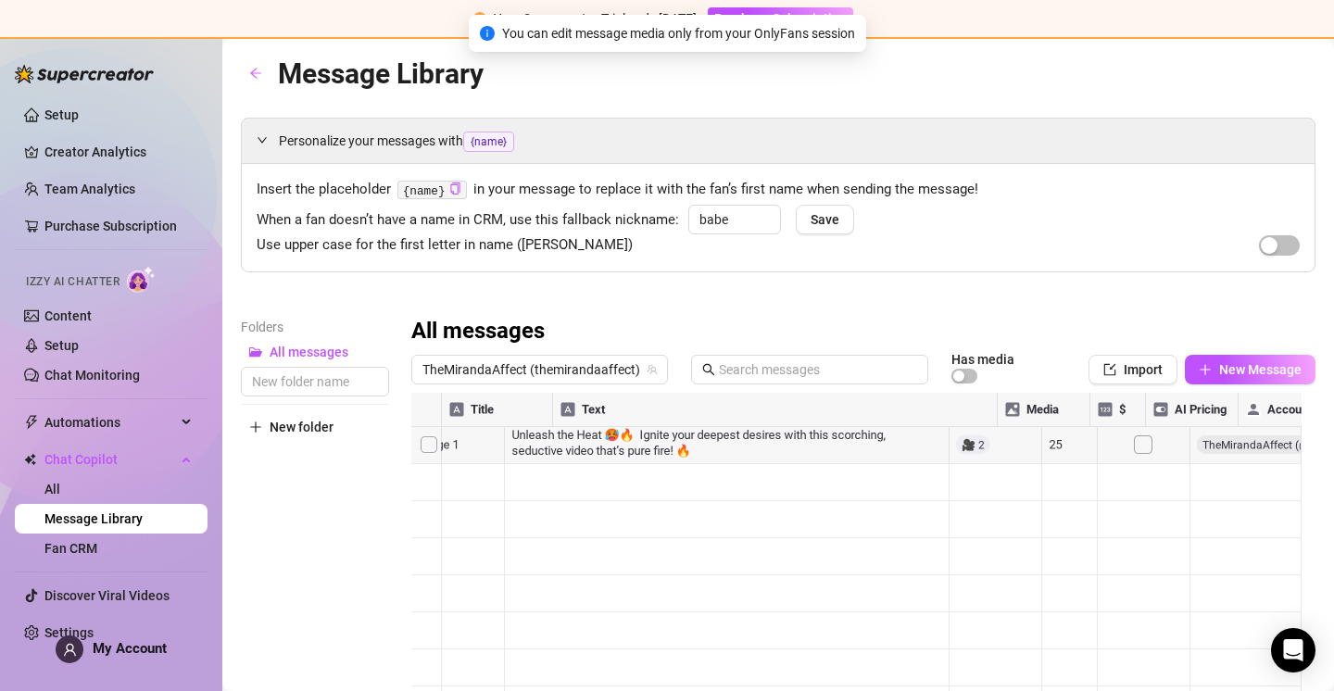
click at [1034, 434] on div at bounding box center [856, 599] width 890 height 413
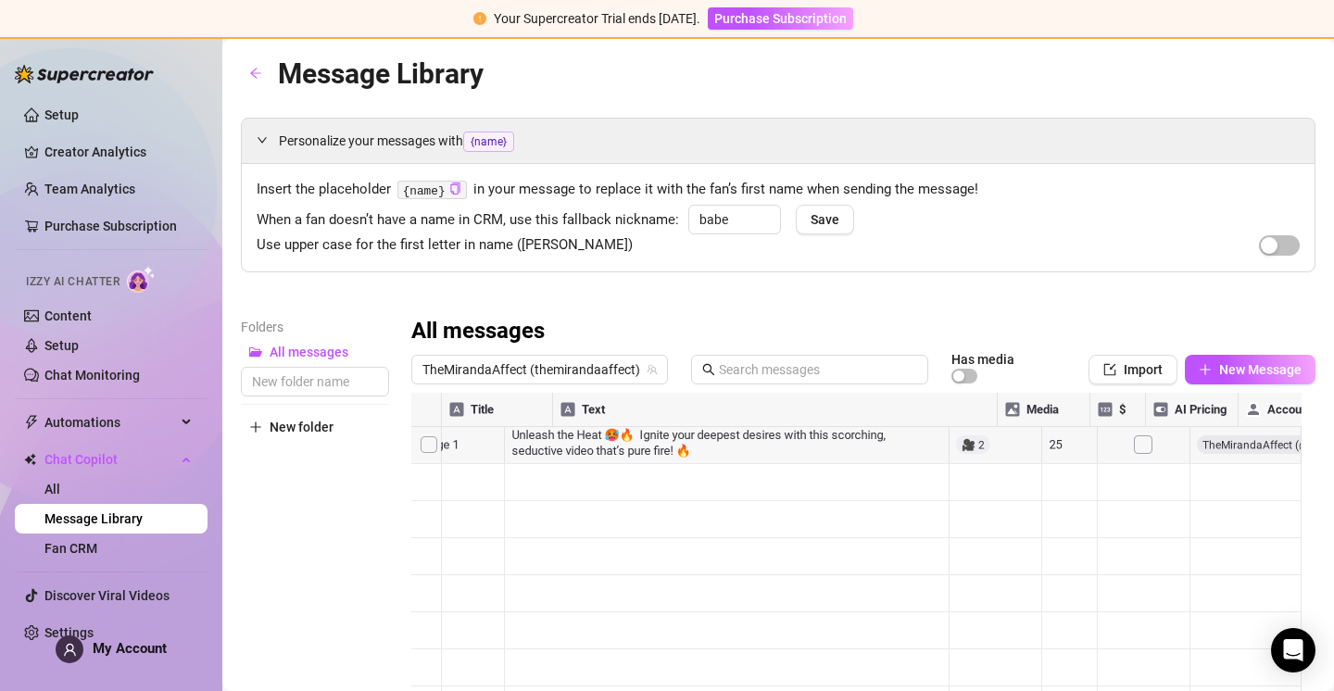
click at [1035, 444] on div at bounding box center [856, 599] width 890 height 413
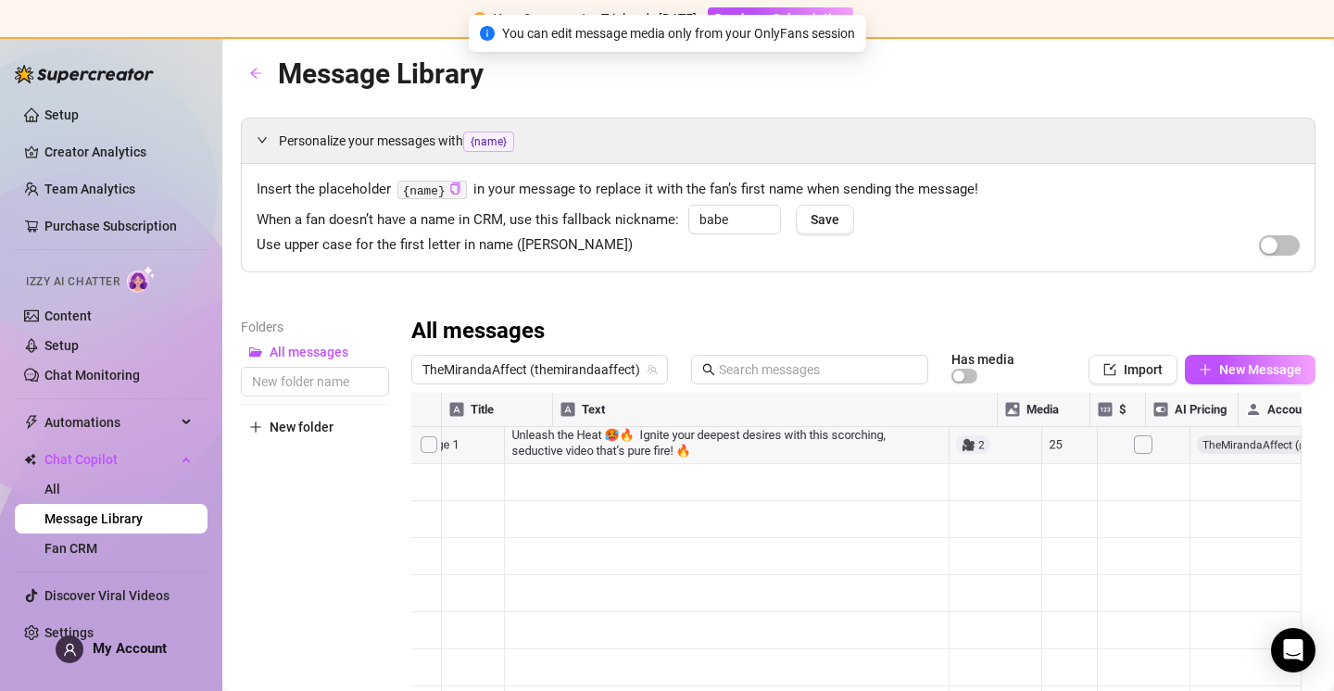
click at [917, 452] on div at bounding box center [856, 599] width 890 height 413
click at [1050, 454] on div at bounding box center [856, 599] width 890 height 413
click at [497, 453] on div at bounding box center [856, 599] width 890 height 413
click at [495, 448] on div at bounding box center [856, 599] width 890 height 413
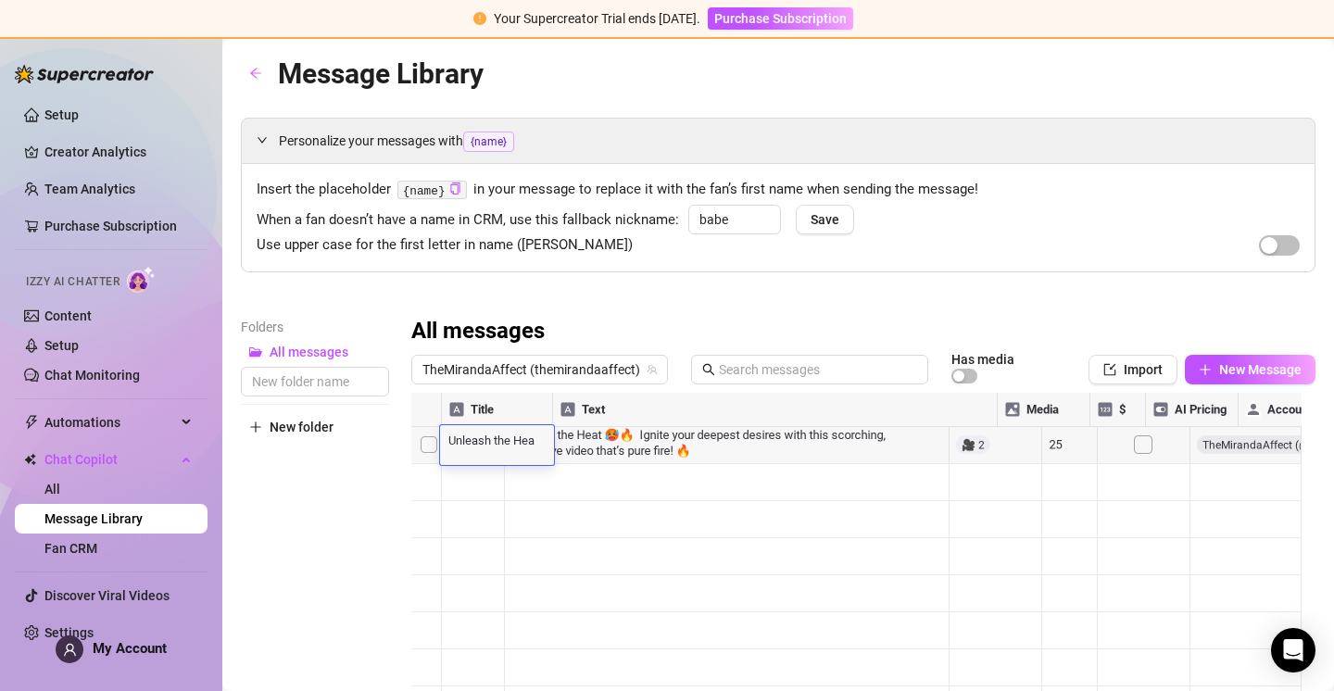
type textarea "Unleash the Heat"
click at [873, 477] on div at bounding box center [856, 599] width 890 height 413
